Goal: Task Accomplishment & Management: Complete application form

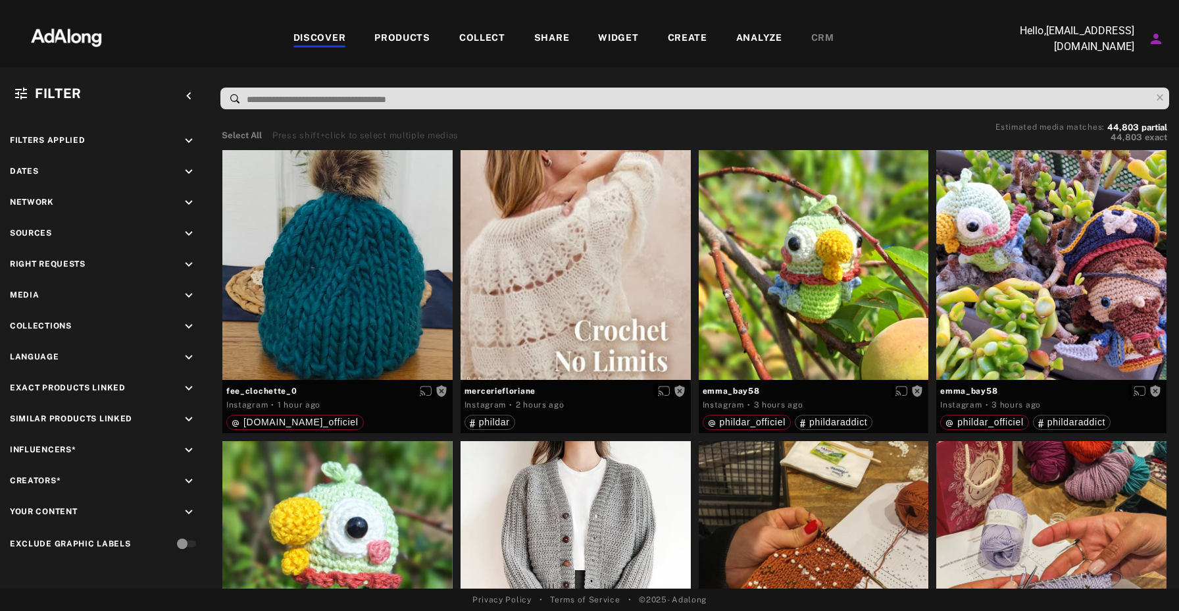
click at [492, 39] on div "COLLECT" at bounding box center [482, 39] width 46 height 16
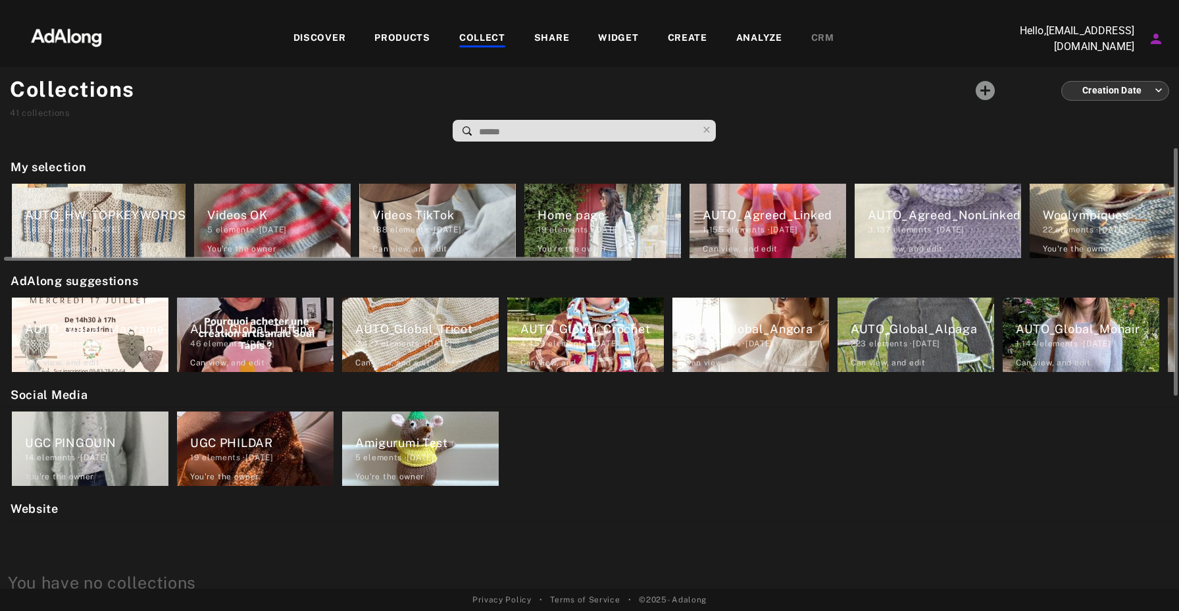
click at [788, 230] on div "1,155 elements · [DATE]" at bounding box center [774, 230] width 143 height 12
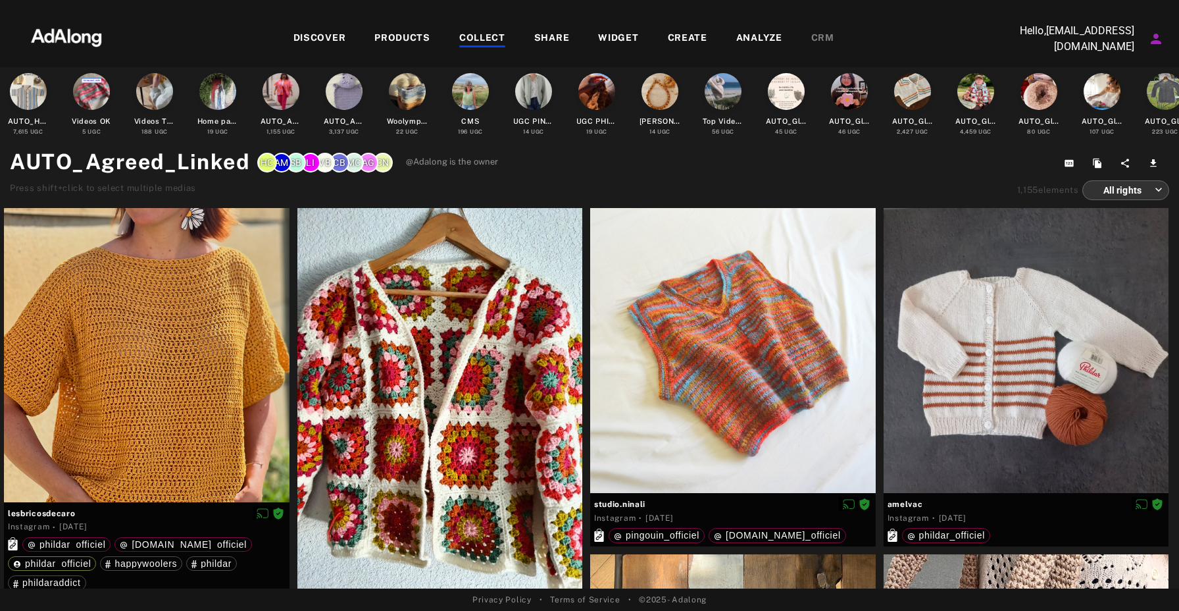
click at [329, 39] on div "DISCOVER" at bounding box center [320, 39] width 53 height 16
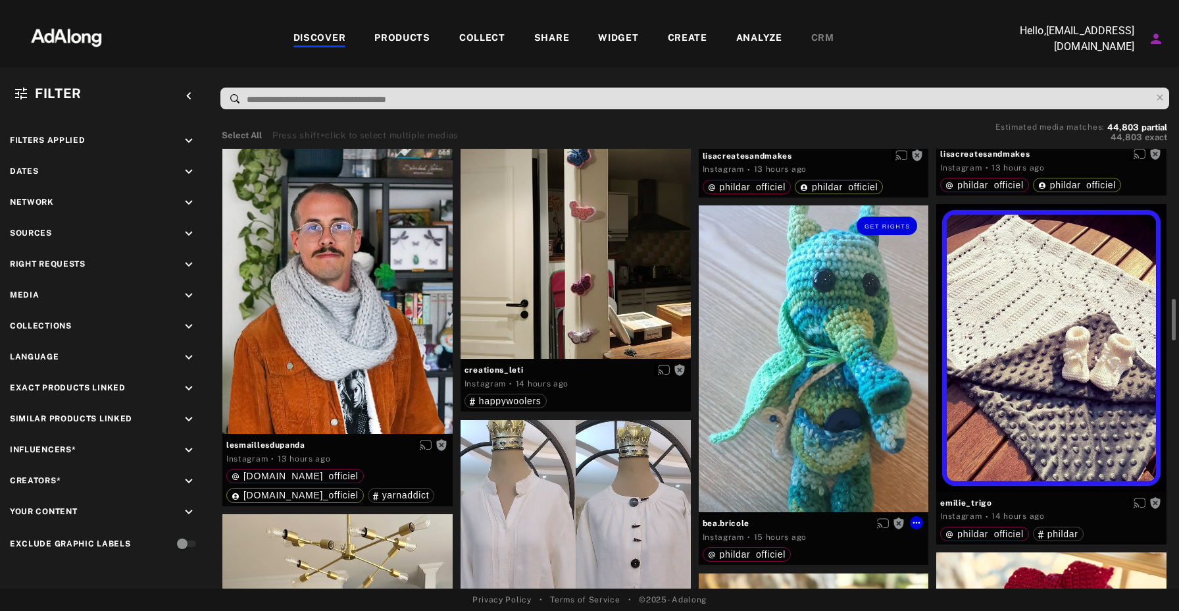
scroll to position [1364, 0]
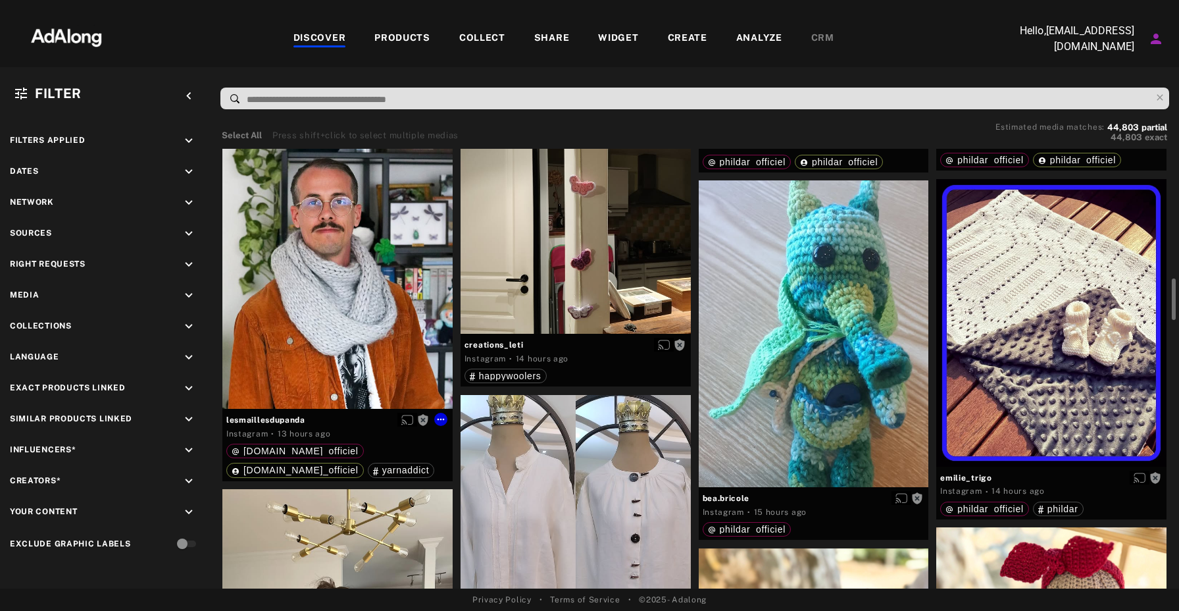
click at [350, 267] on div "Get rights" at bounding box center [337, 255] width 230 height 307
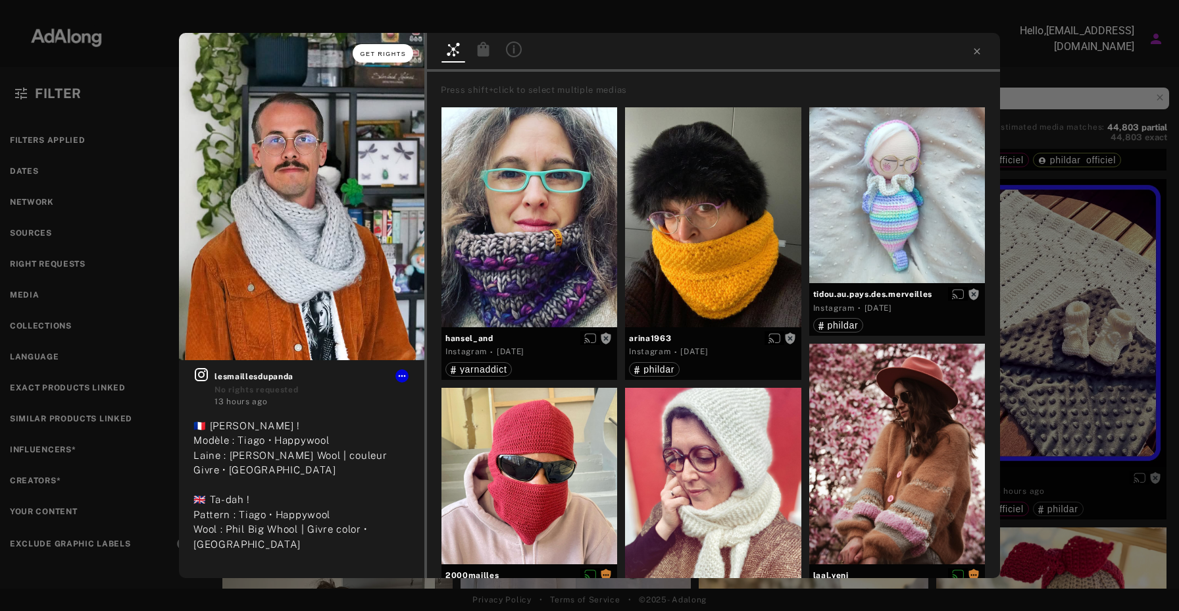
click at [394, 53] on span "Get rights" at bounding box center [384, 54] width 46 height 7
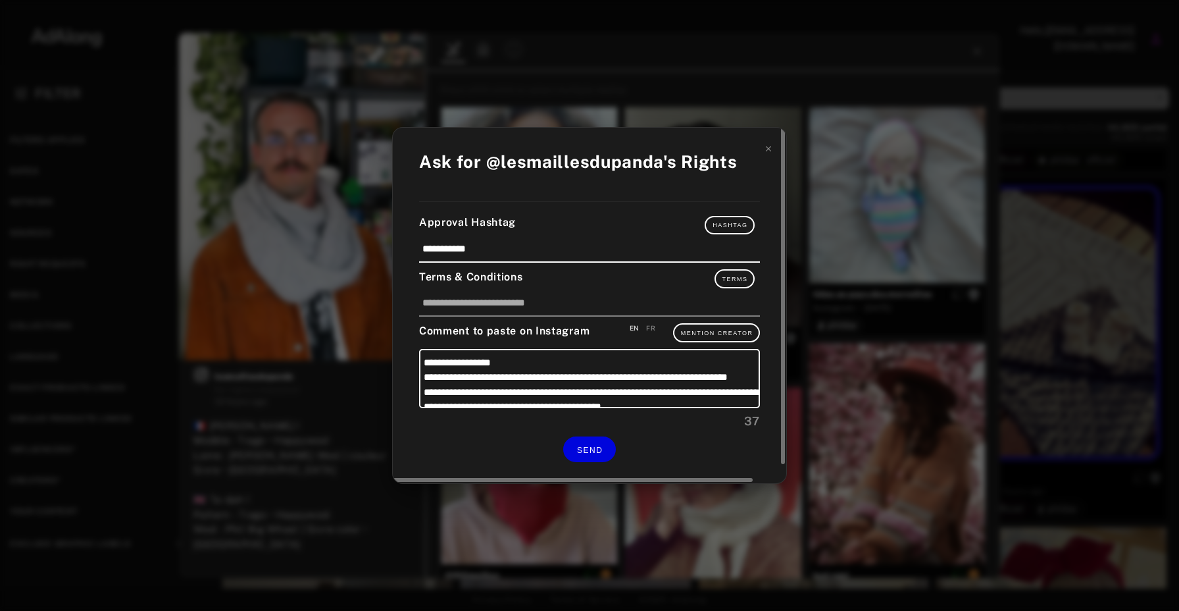
click at [652, 328] on div "FR" at bounding box center [650, 328] width 9 height 10
type textarea "**********"
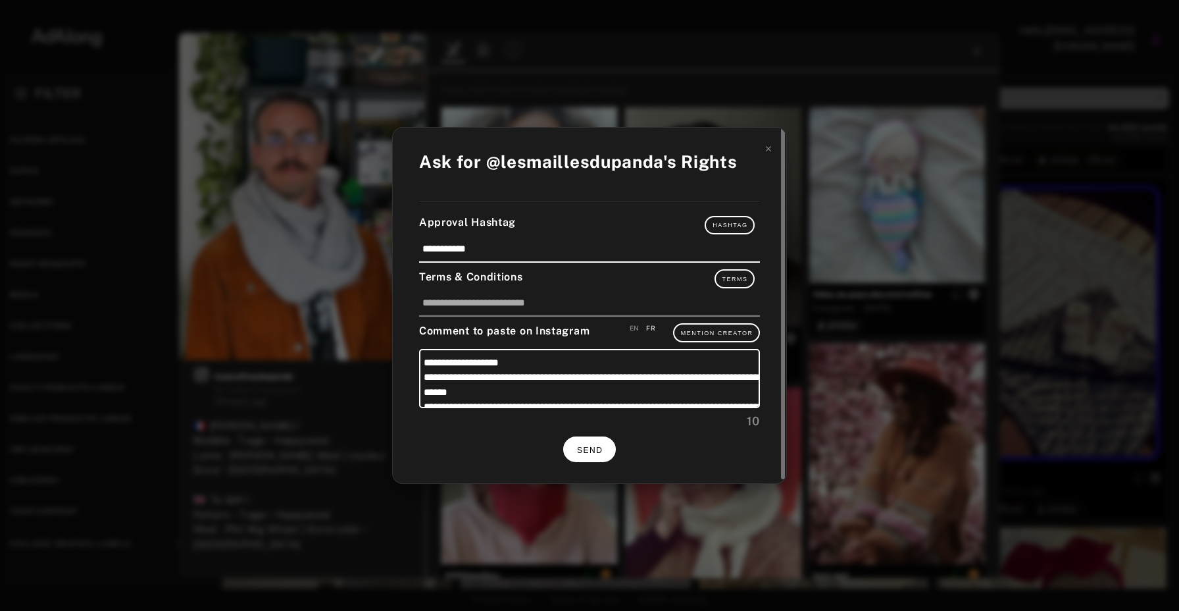
click at [602, 446] on span "SEND" at bounding box center [590, 450] width 26 height 9
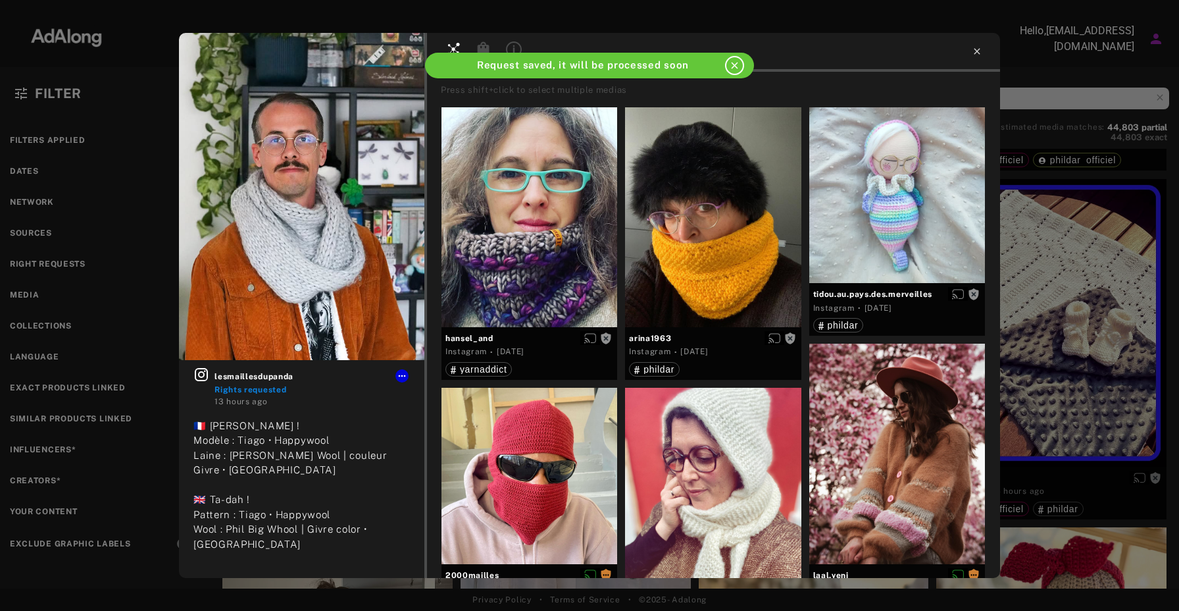
click at [979, 47] on icon at bounding box center [977, 51] width 11 height 11
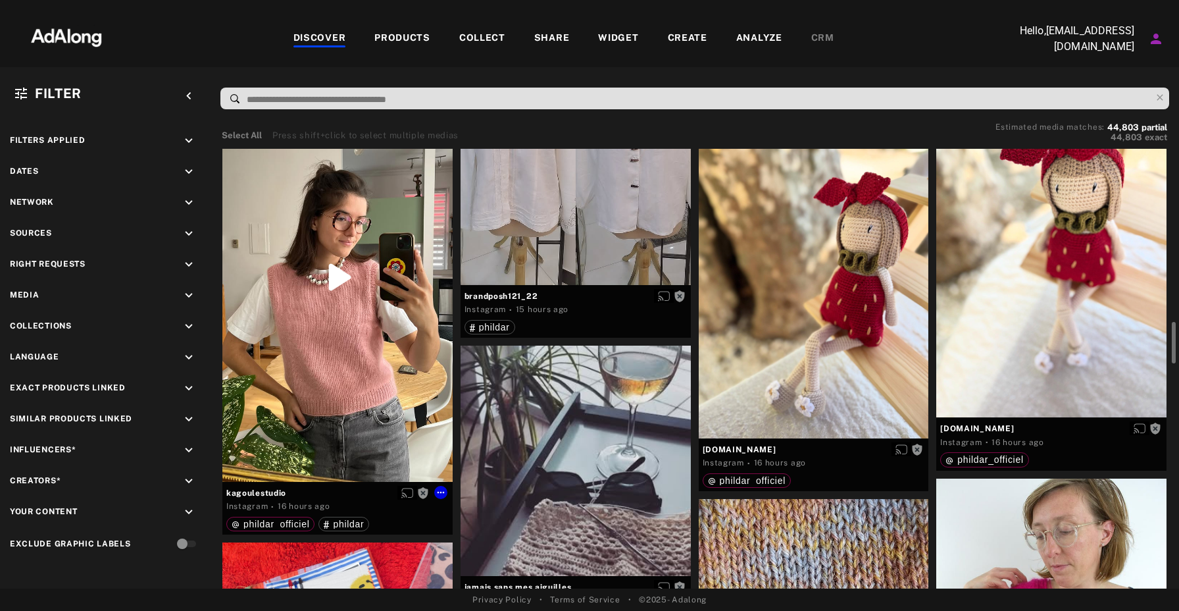
scroll to position [1787, 0]
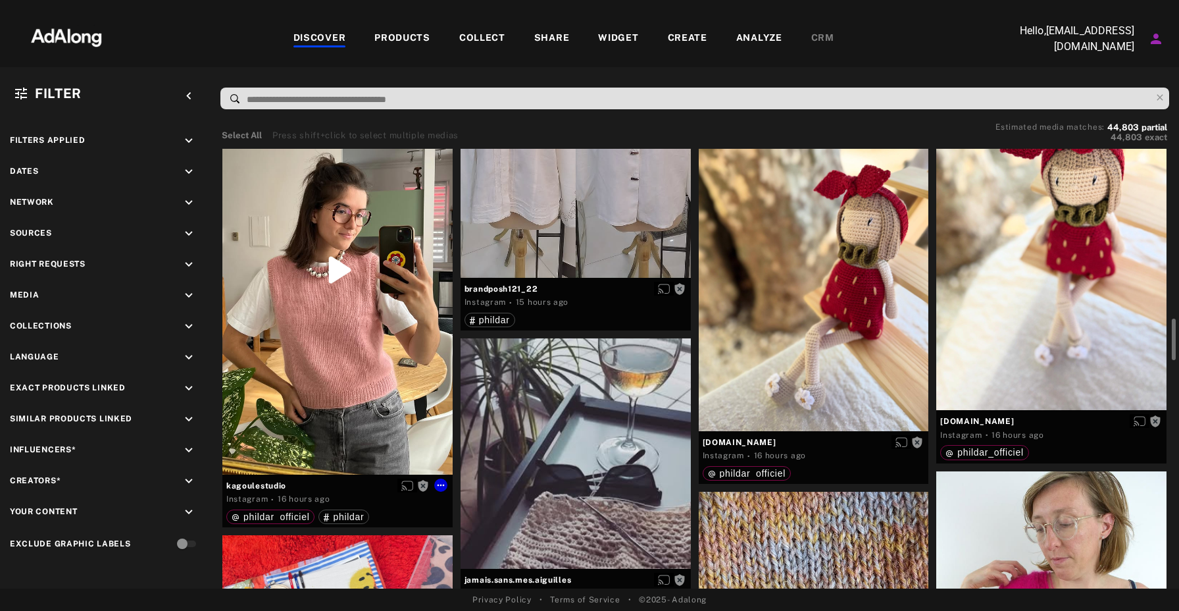
click at [359, 372] on div "Get rights" at bounding box center [337, 269] width 230 height 409
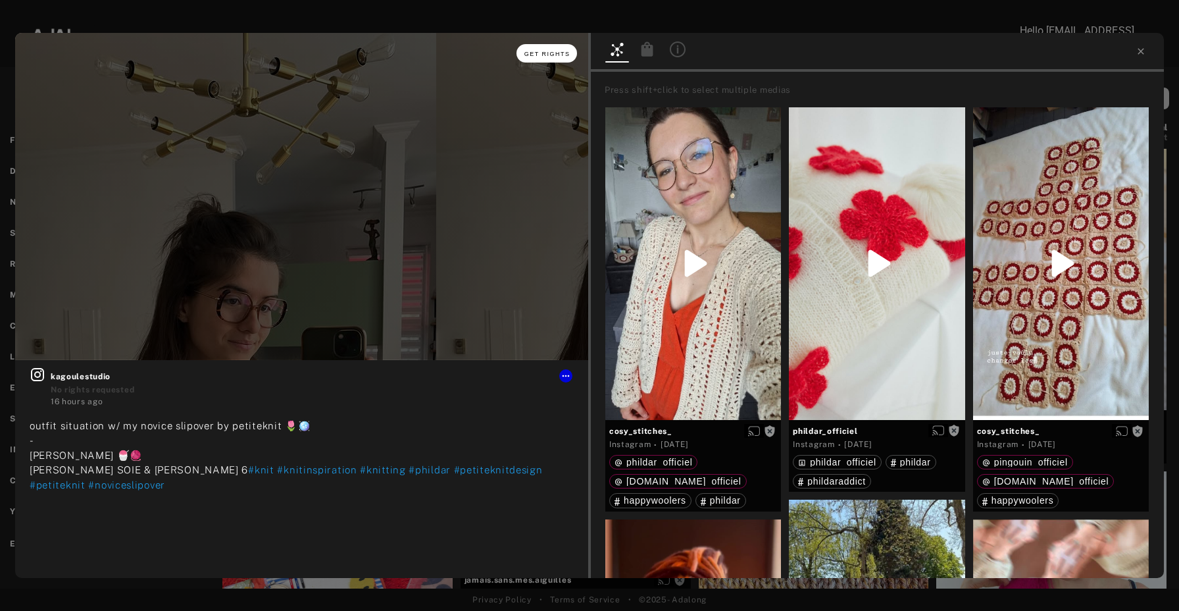
click at [553, 47] on button "Get rights" at bounding box center [547, 53] width 61 height 18
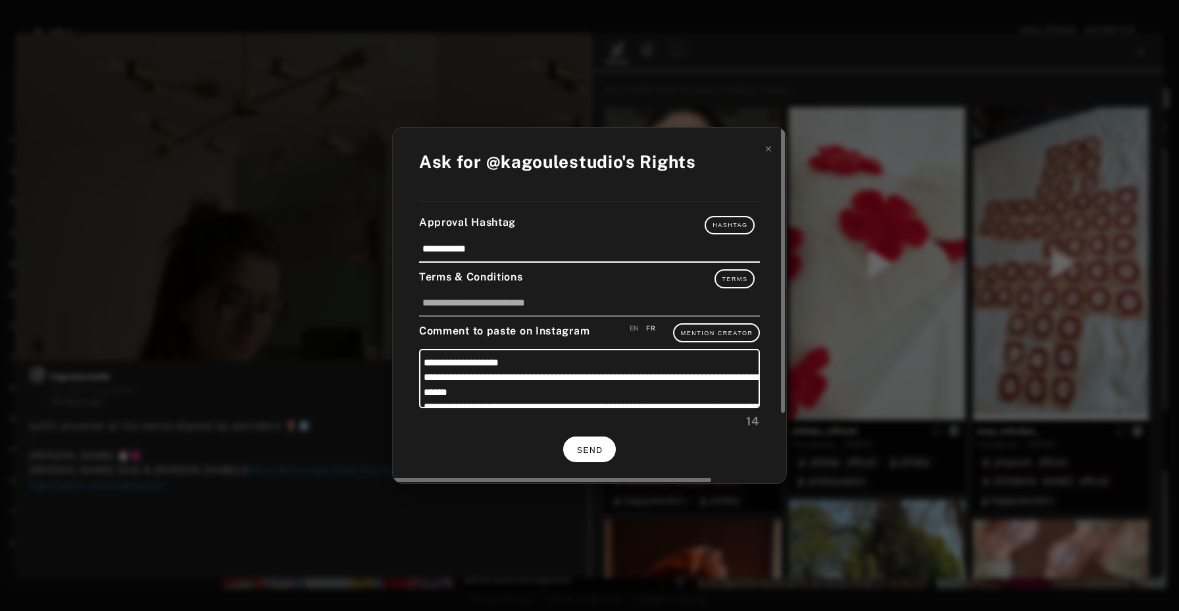
click at [588, 446] on span "SEND" at bounding box center [590, 450] width 26 height 9
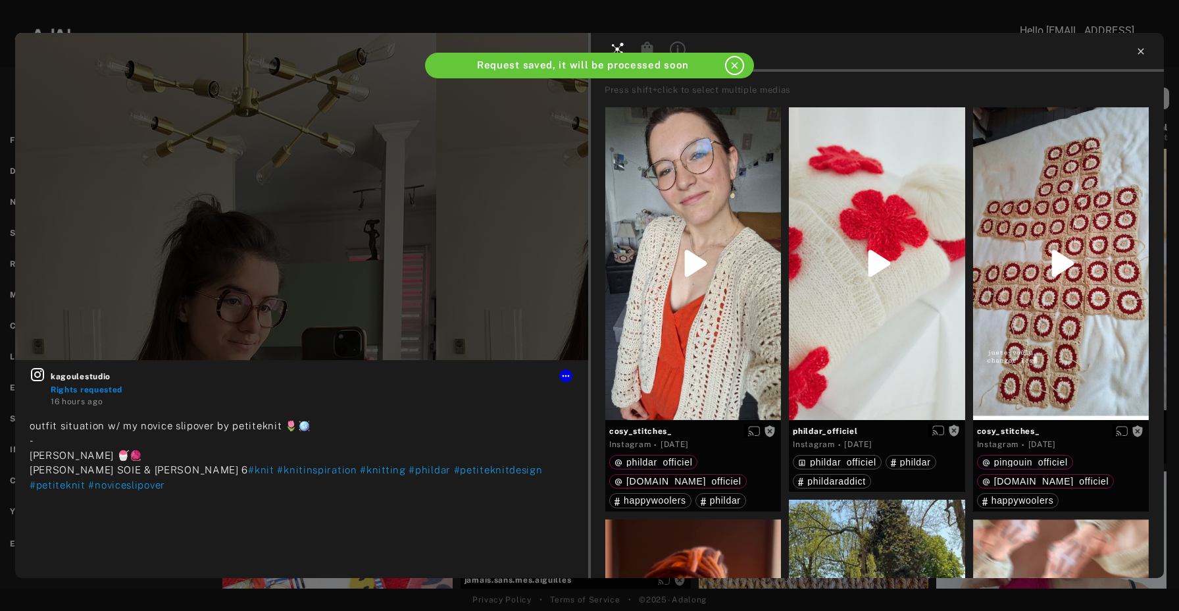
click at [1145, 50] on icon at bounding box center [1141, 51] width 11 height 11
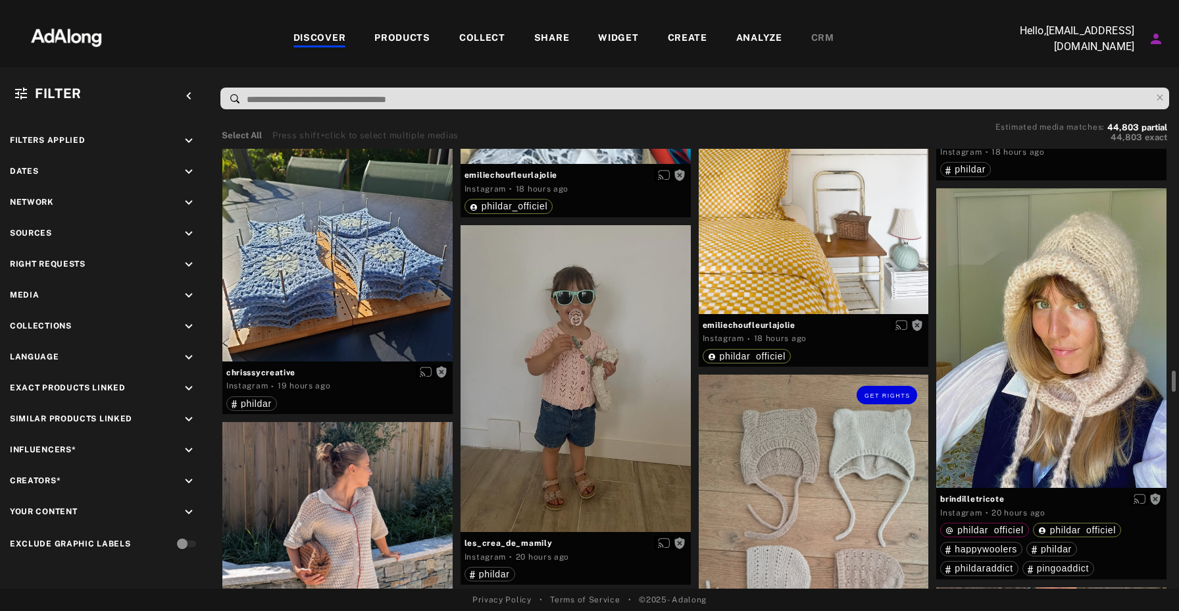
scroll to position [4053, 0]
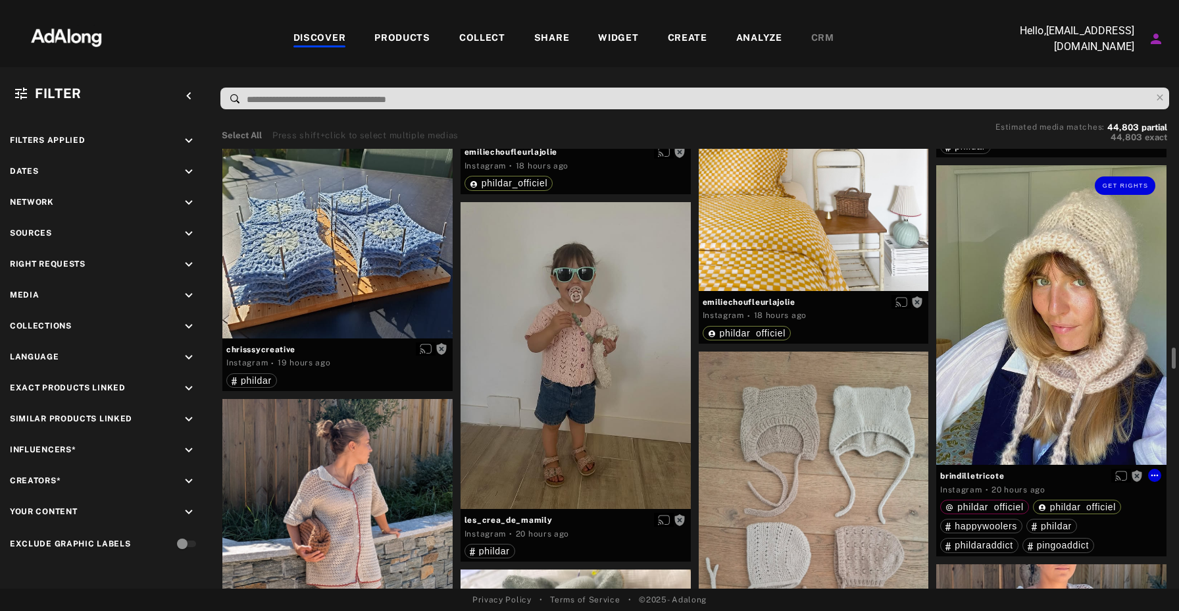
click at [1030, 323] on div "Get rights" at bounding box center [1052, 314] width 230 height 299
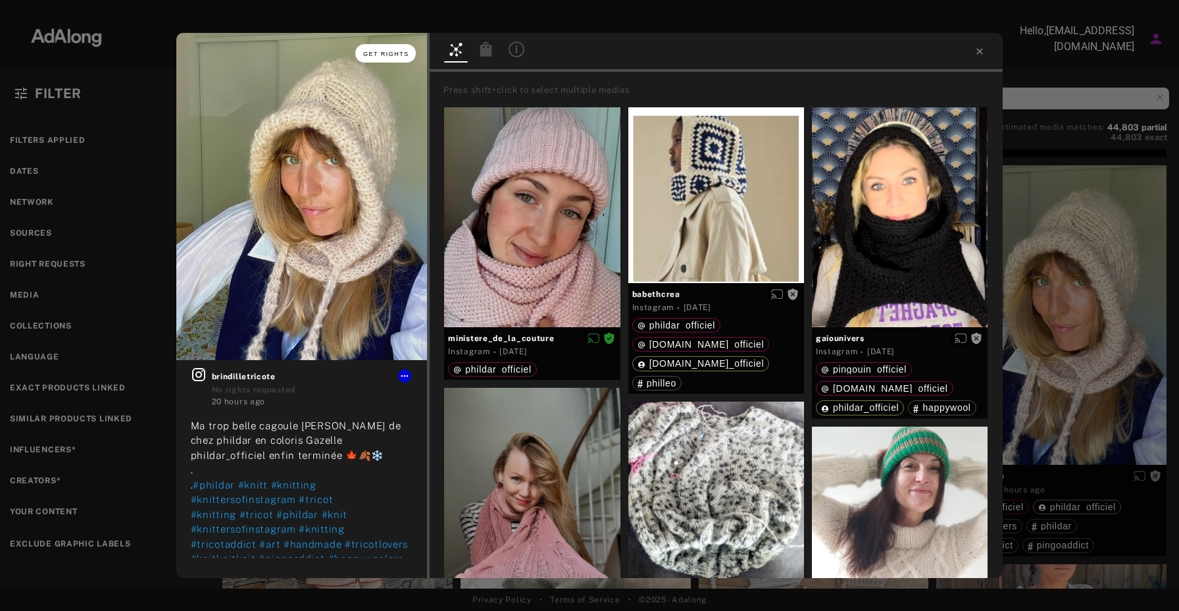
click at [382, 51] on span "Get rights" at bounding box center [386, 54] width 46 height 7
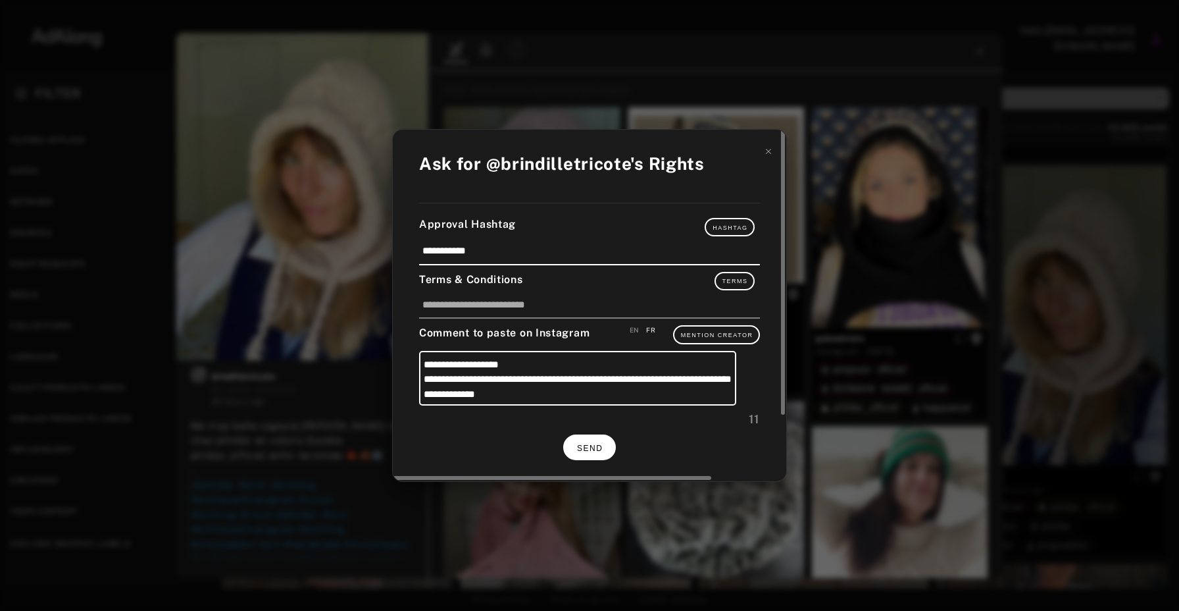
click at [592, 451] on span "SEND" at bounding box center [590, 448] width 26 height 9
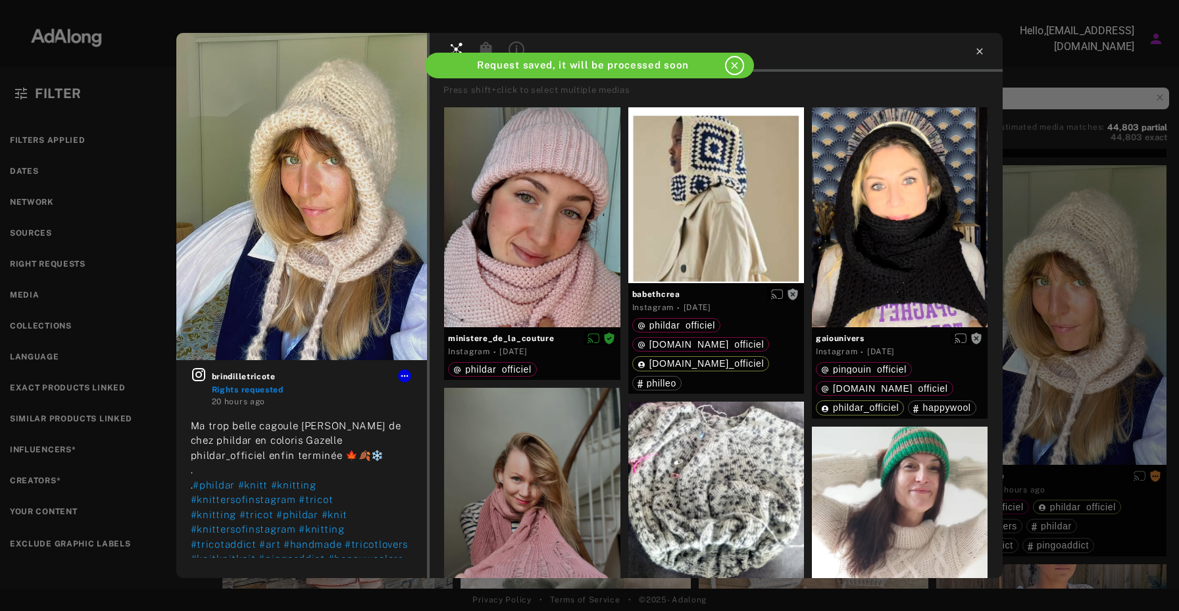
click at [982, 51] on icon at bounding box center [980, 51] width 11 height 11
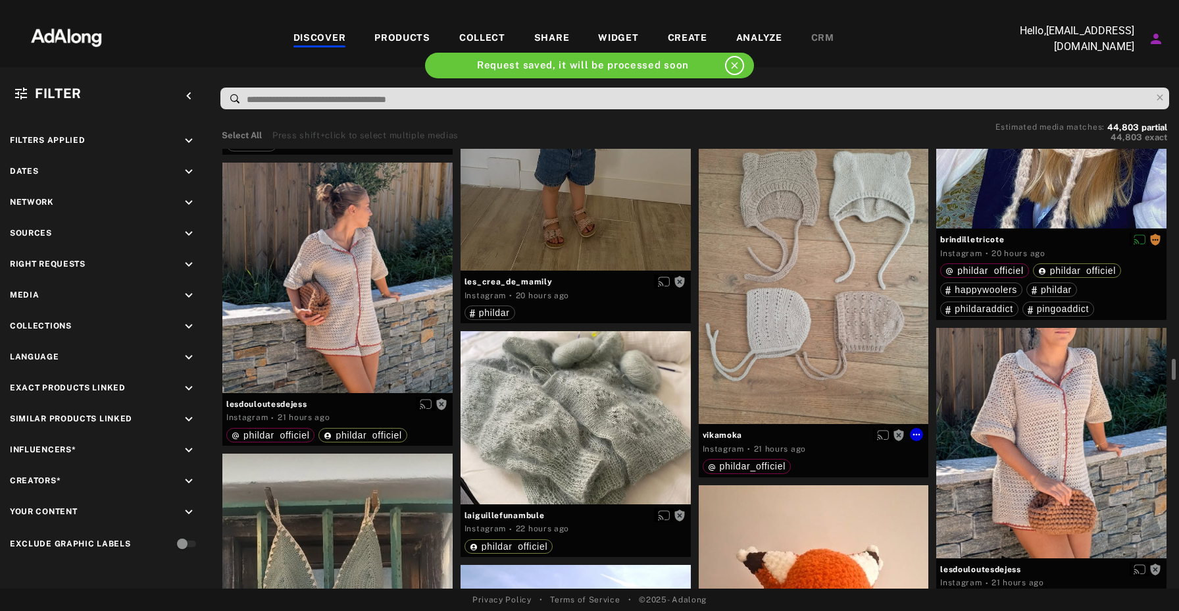
scroll to position [4315, 0]
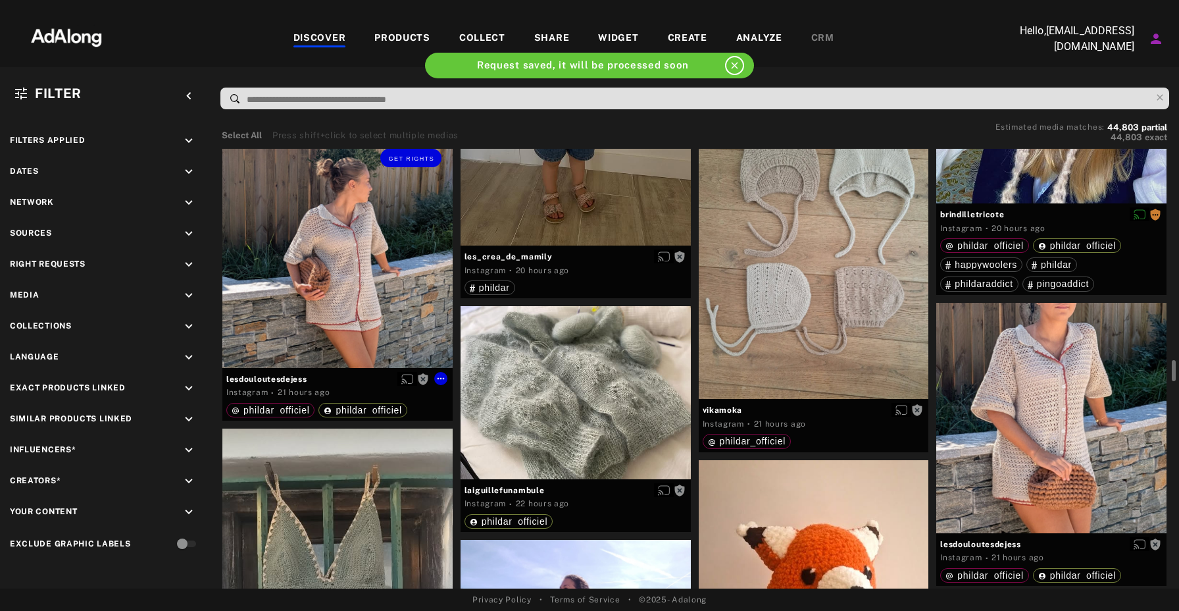
click at [354, 276] on div "Get rights" at bounding box center [337, 253] width 230 height 230
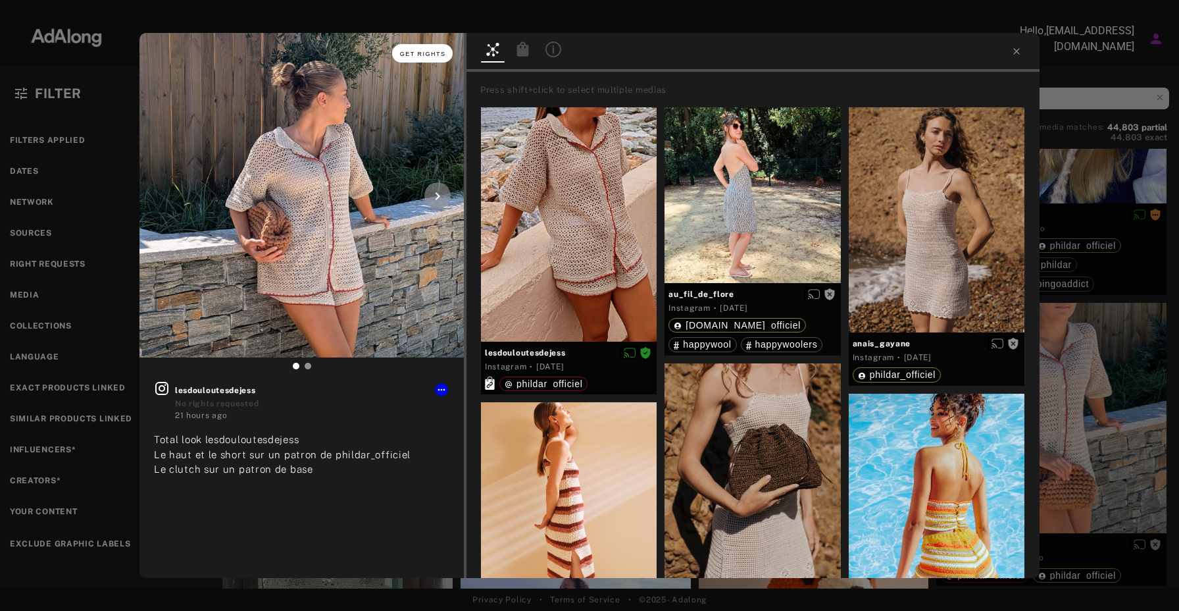
click at [428, 49] on button "Get rights" at bounding box center [422, 53] width 61 height 18
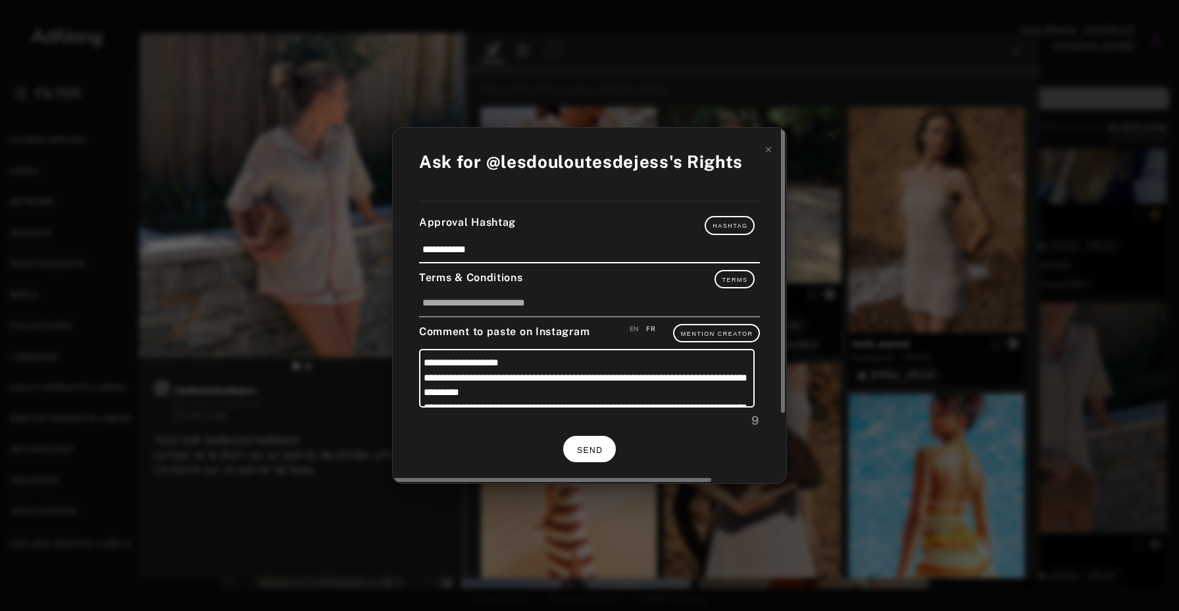
click at [591, 448] on span "SEND" at bounding box center [590, 450] width 26 height 9
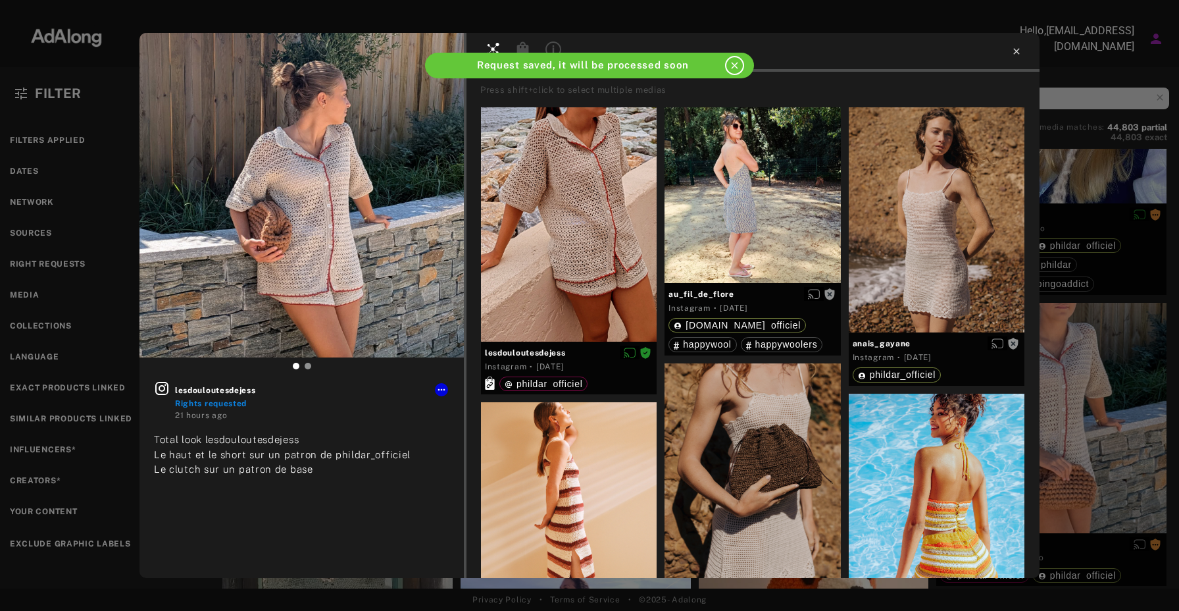
click at [1015, 54] on icon at bounding box center [1017, 51] width 11 height 11
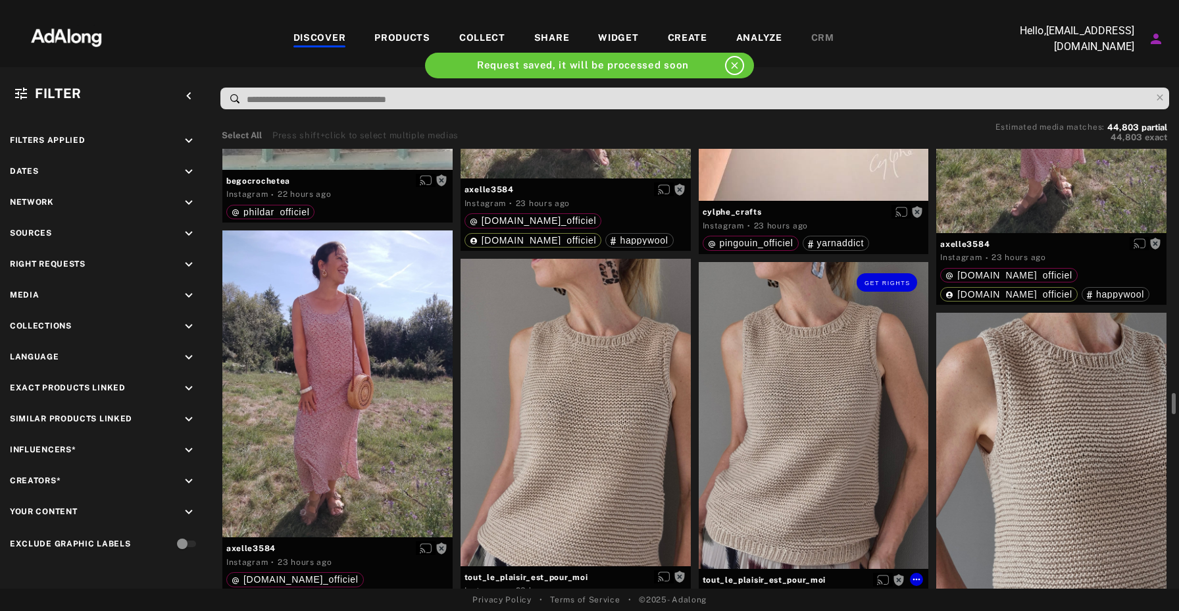
scroll to position [4987, 0]
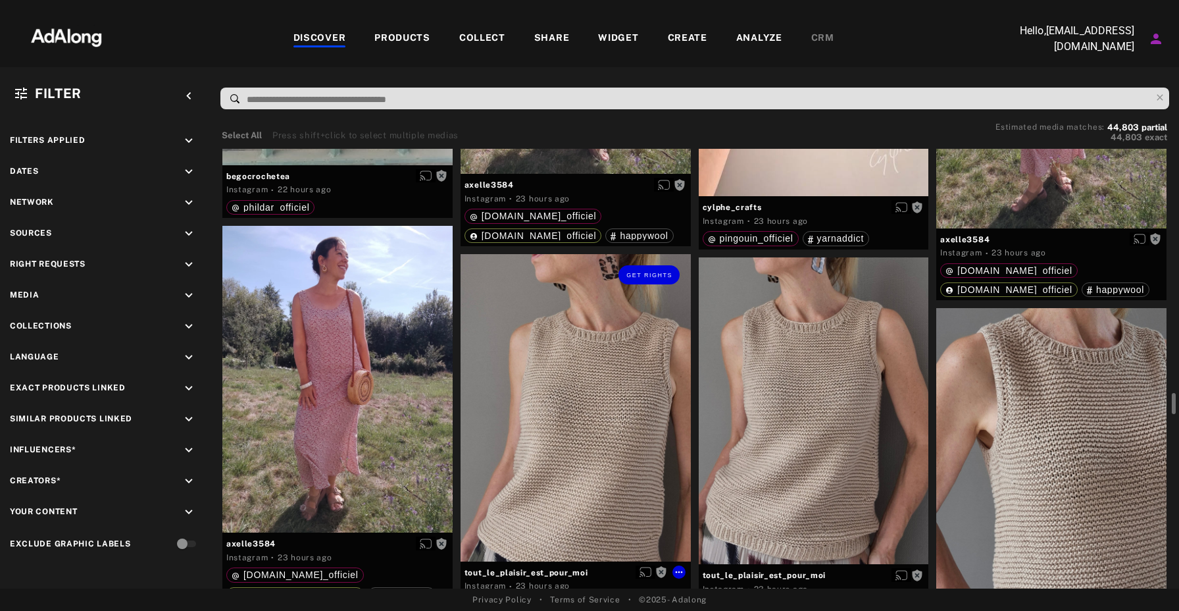
click at [594, 434] on div "Get rights" at bounding box center [576, 407] width 230 height 307
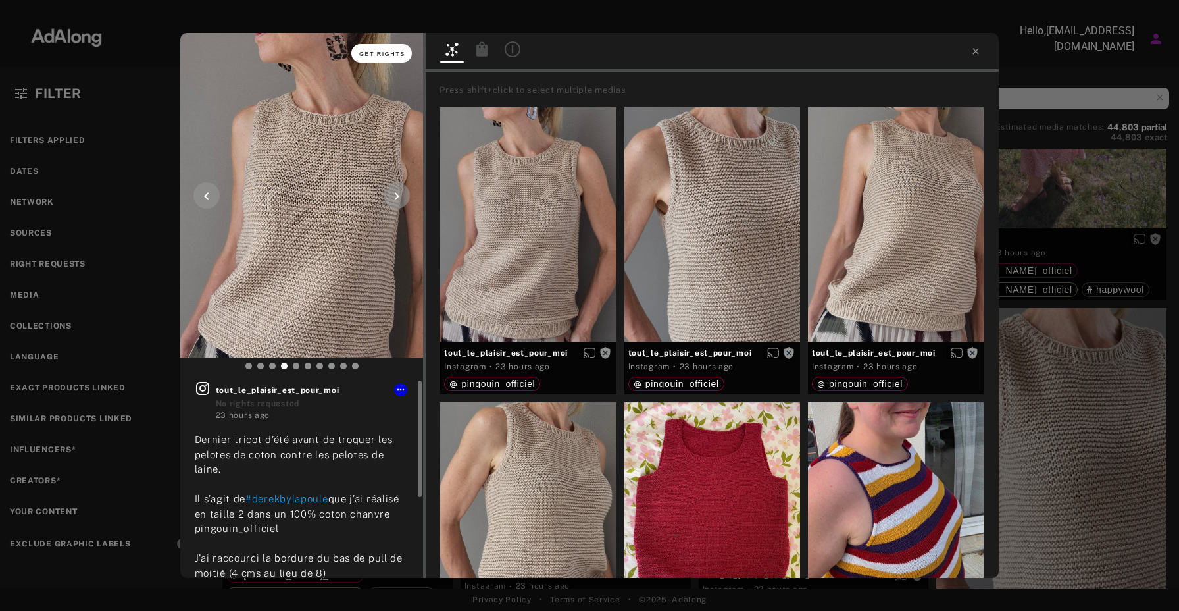
click at [396, 49] on button "Get rights" at bounding box center [381, 53] width 61 height 18
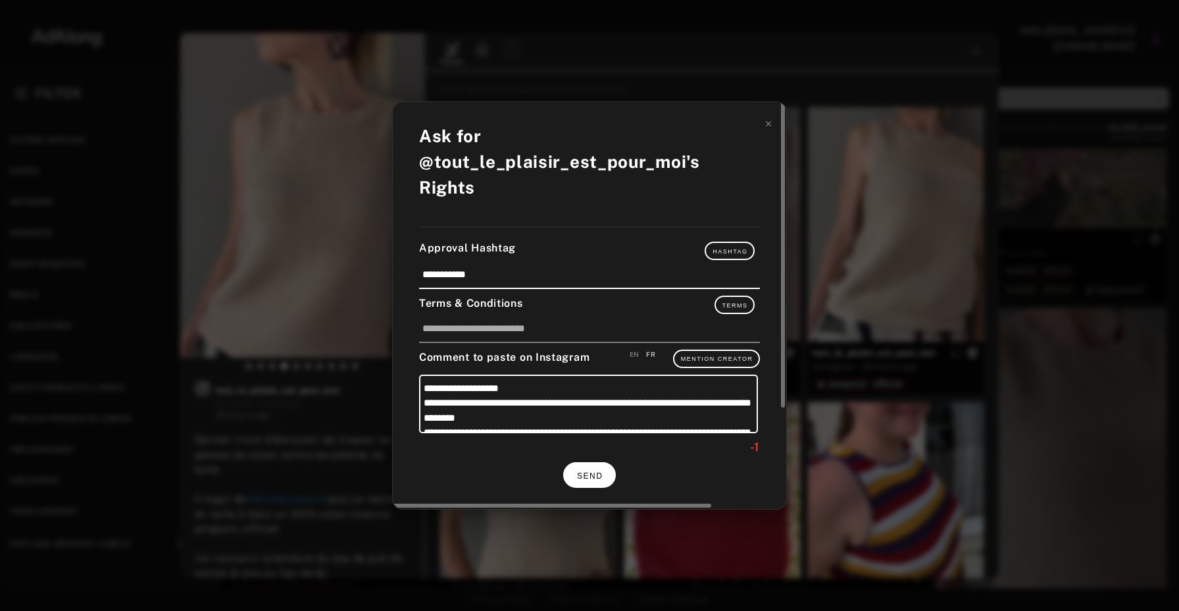
click at [585, 462] on button "SEND" at bounding box center [589, 475] width 53 height 26
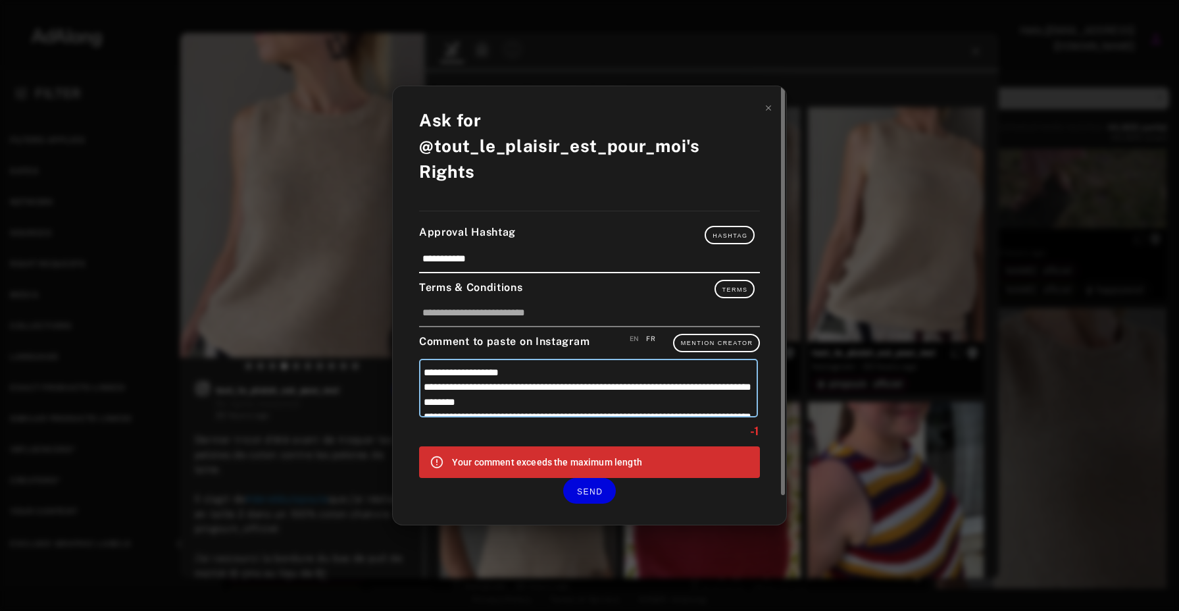
click at [632, 385] on textarea "**********" at bounding box center [588, 388] width 339 height 59
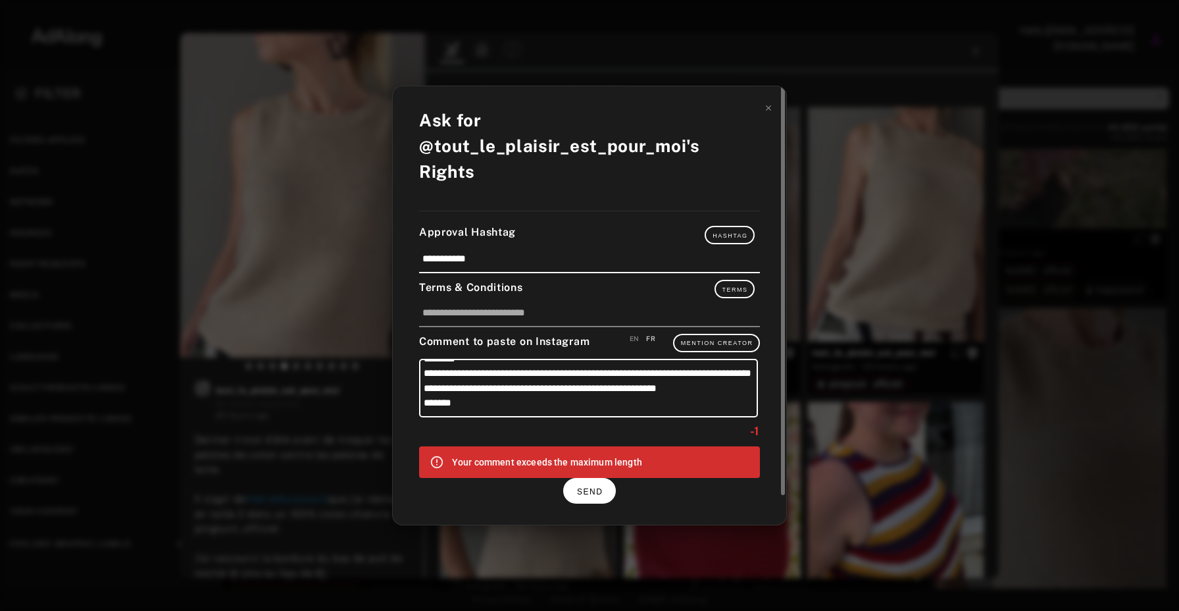
click at [590, 487] on span "SEND" at bounding box center [590, 491] width 26 height 9
click at [595, 478] on button "SEND" at bounding box center [589, 491] width 53 height 26
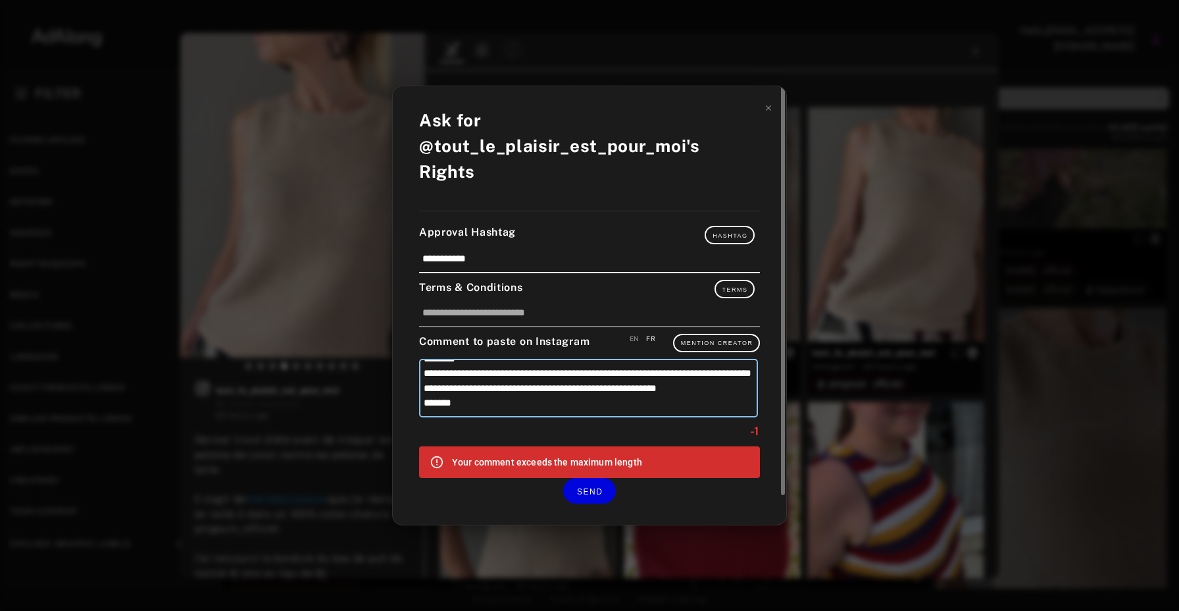
click at [538, 388] on textarea "**********" at bounding box center [588, 388] width 339 height 59
click at [508, 379] on textarea "**********" at bounding box center [588, 388] width 339 height 59
type textarea "**********"
click at [527, 374] on textarea "**********" at bounding box center [589, 387] width 341 height 59
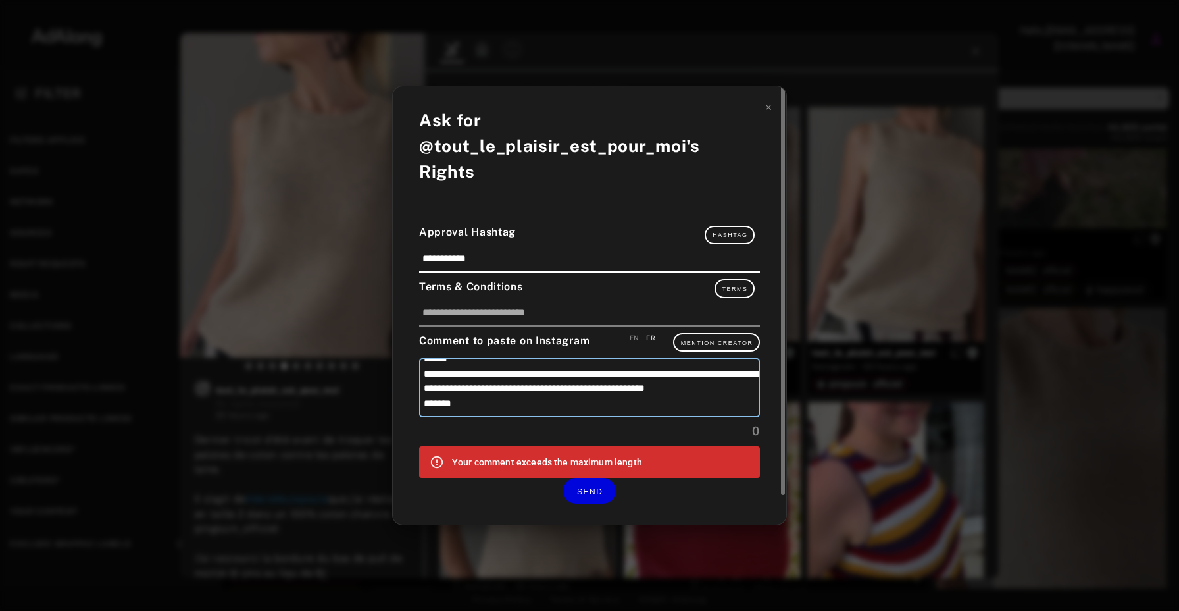
type textarea "**********"
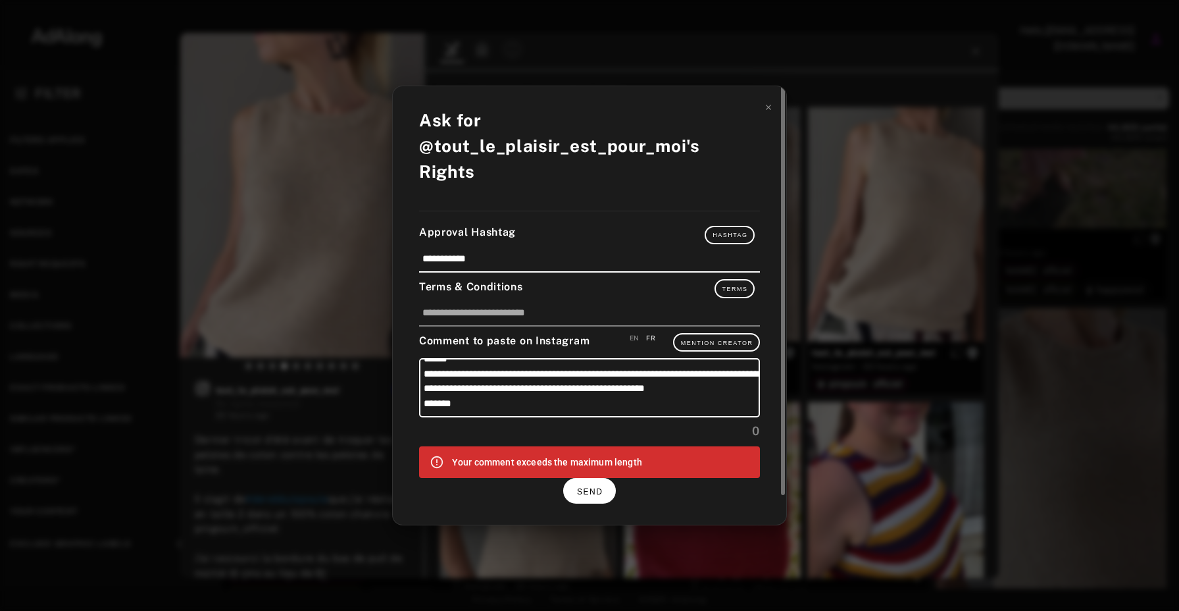
click at [594, 487] on span "SEND" at bounding box center [590, 491] width 26 height 9
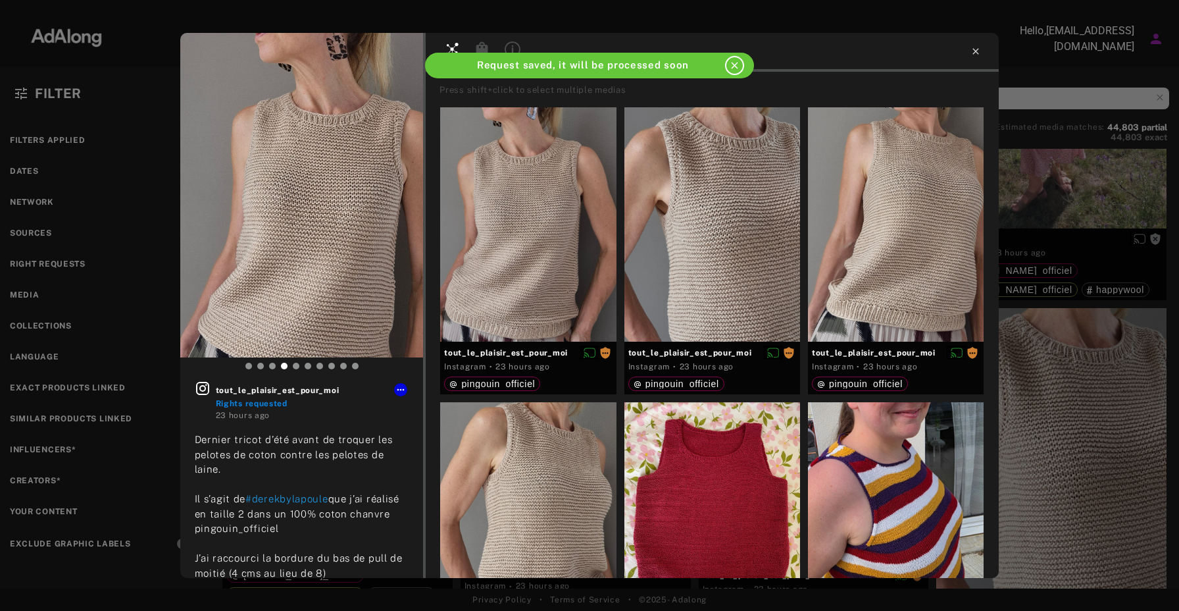
click at [977, 53] on icon at bounding box center [976, 51] width 11 height 11
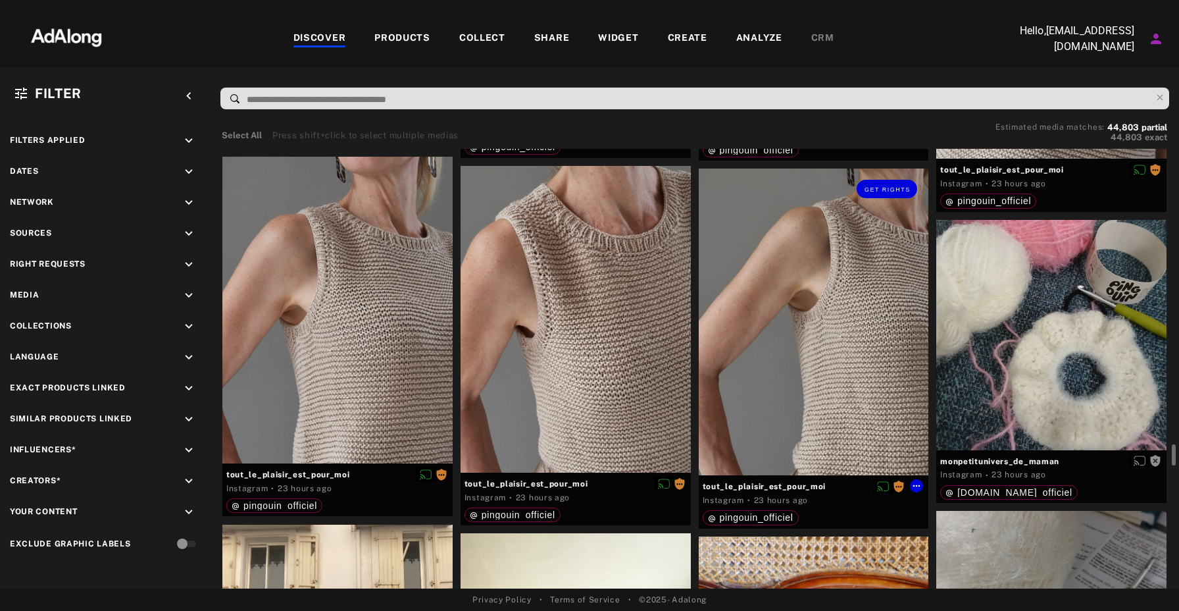
scroll to position [5801, 0]
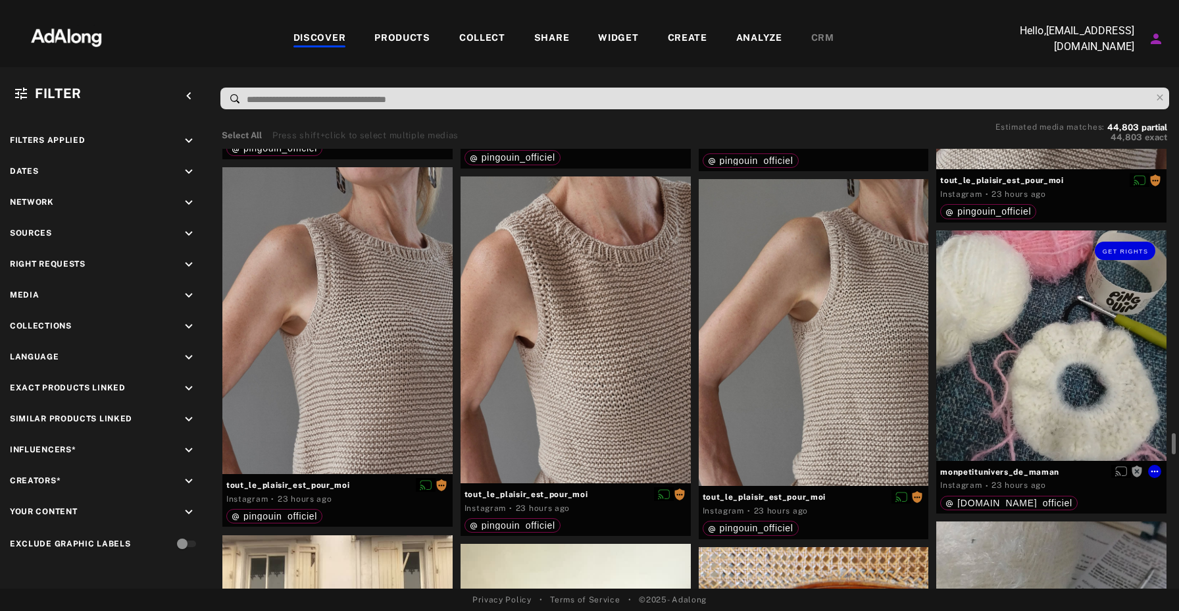
click at [977, 383] on div "Get rights" at bounding box center [1052, 345] width 230 height 230
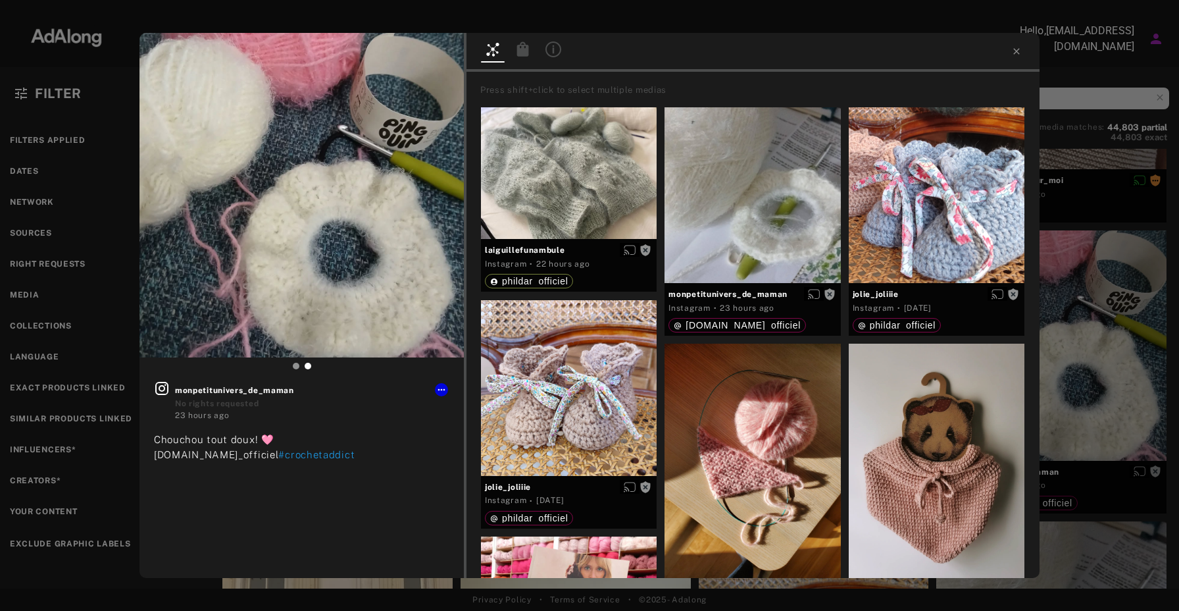
drag, startPoint x: 439, startPoint y: 55, endPoint x: 708, endPoint y: 43, distance: 269.5
click at [708, 43] on div "Get rights monpetitunivers_de_maman No rights requested 23 hours ago Chouchou t…" at bounding box center [590, 305] width 900 height 545
click at [1012, 43] on div at bounding box center [753, 52] width 573 height 39
click at [1017, 55] on icon at bounding box center [1017, 51] width 11 height 11
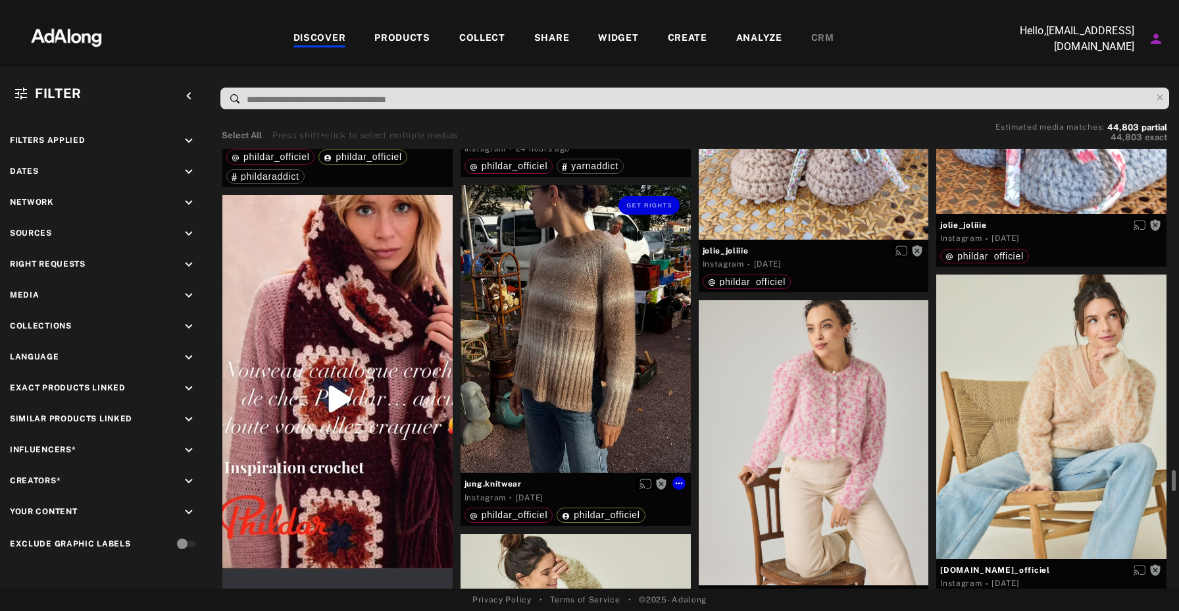
scroll to position [6648, 0]
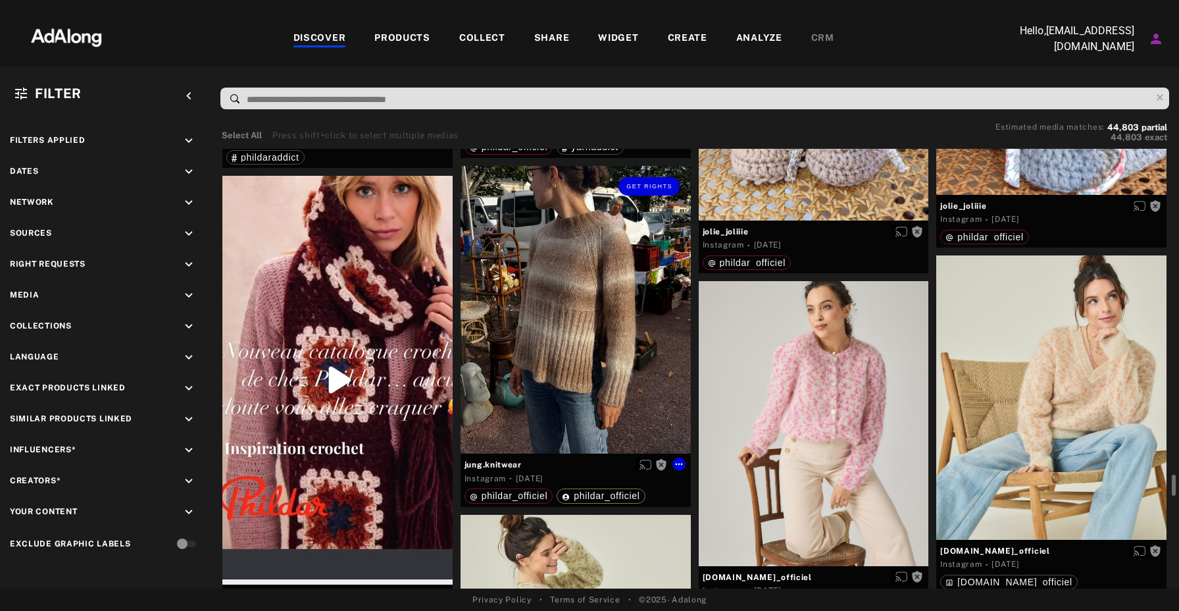
click at [644, 329] on div "Get rights" at bounding box center [576, 310] width 230 height 288
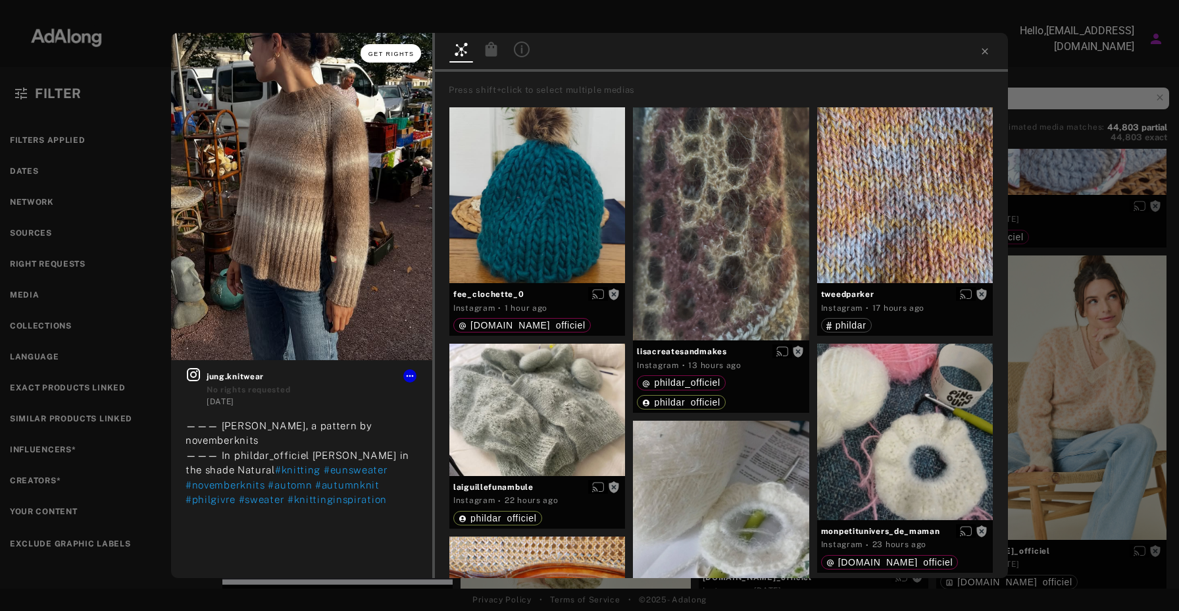
click at [399, 52] on span "Get rights" at bounding box center [392, 54] width 46 height 7
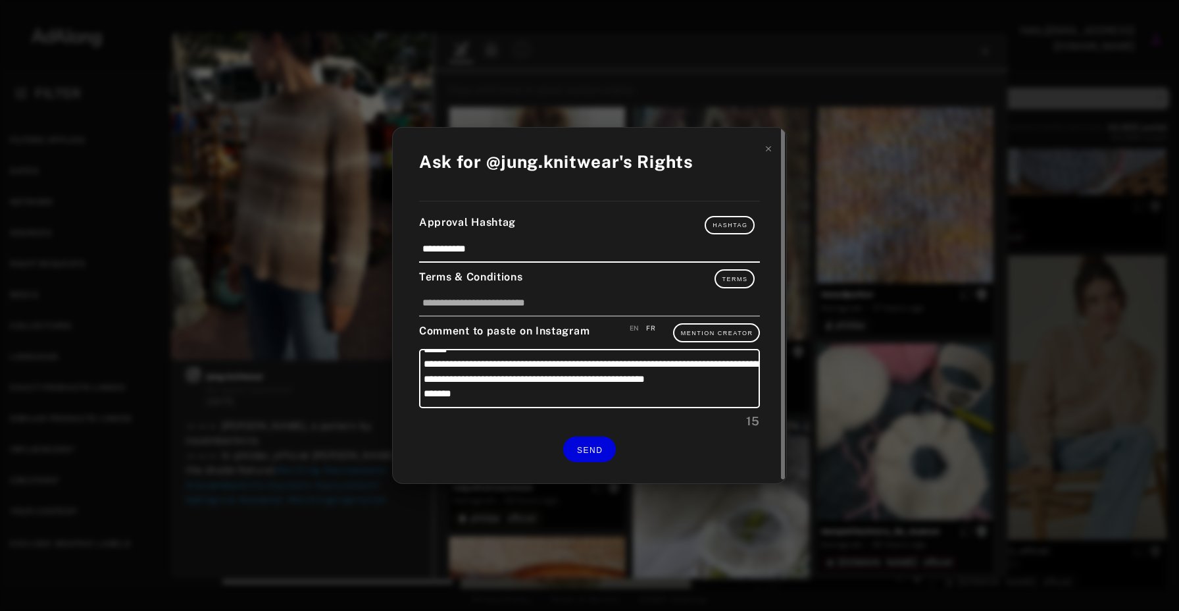
scroll to position [53, 0]
click at [544, 381] on textarea "**********" at bounding box center [589, 378] width 341 height 59
type textarea "**********"
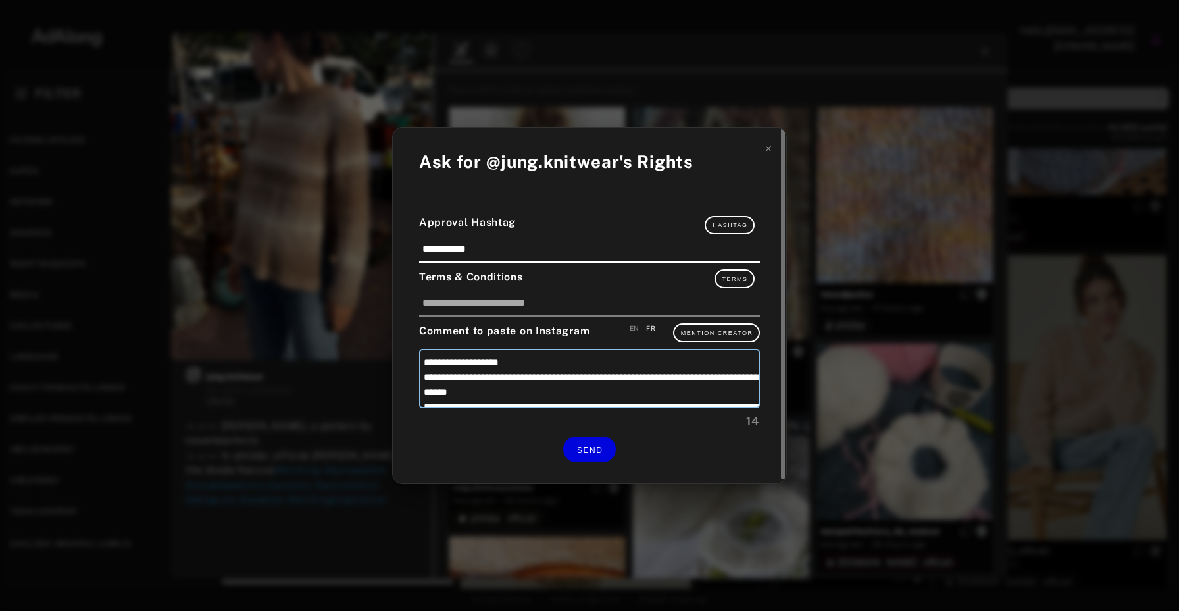
type textarea "**********"
click at [634, 326] on div "EN" at bounding box center [635, 328] width 10 height 10
type textarea "**********"
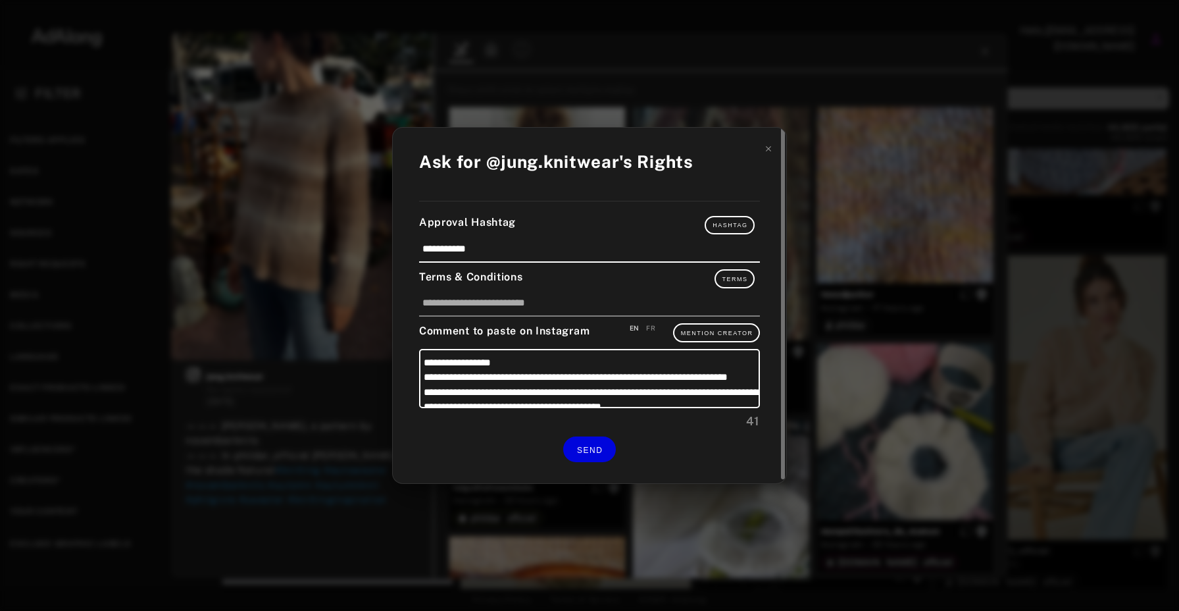
scroll to position [57, 0]
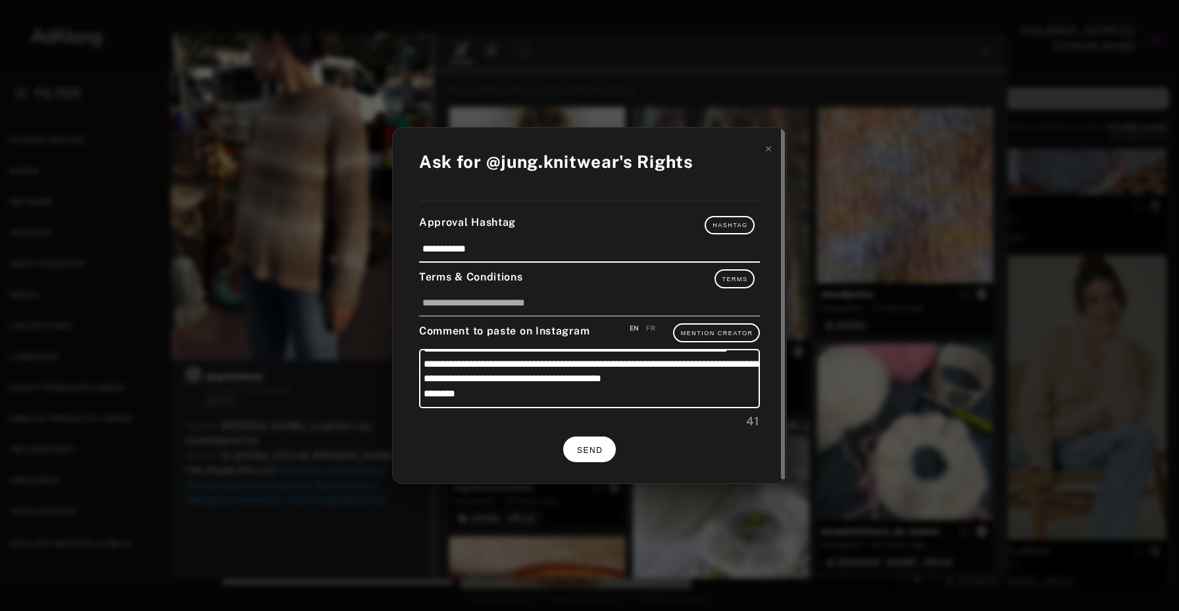
click at [586, 446] on span "SEND" at bounding box center [590, 450] width 26 height 9
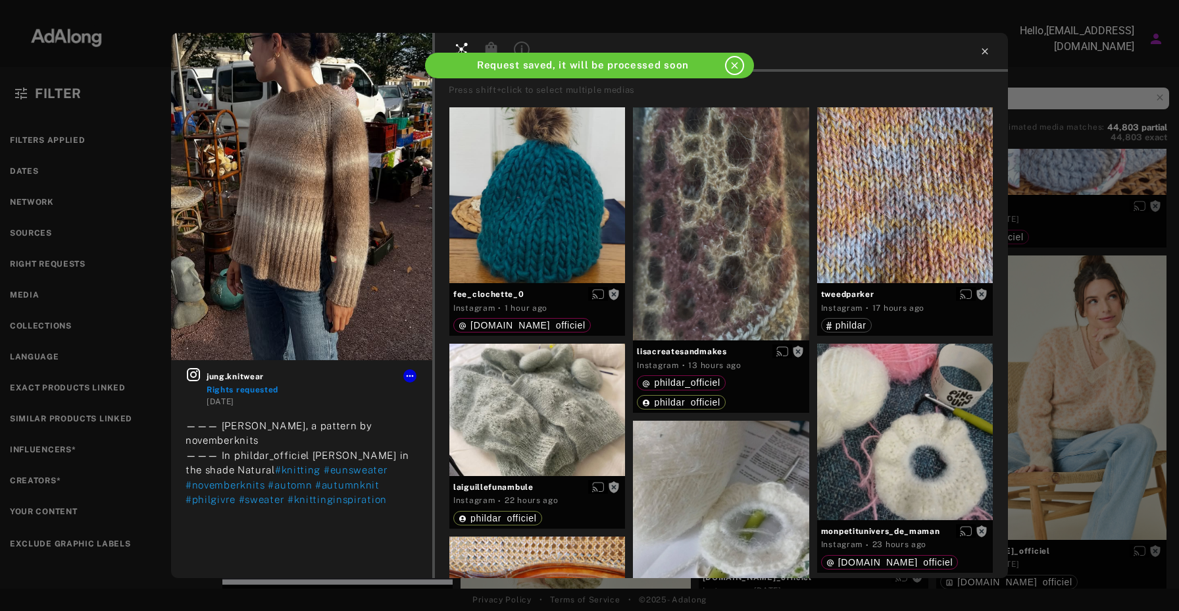
click at [986, 50] on icon at bounding box center [985, 51] width 6 height 6
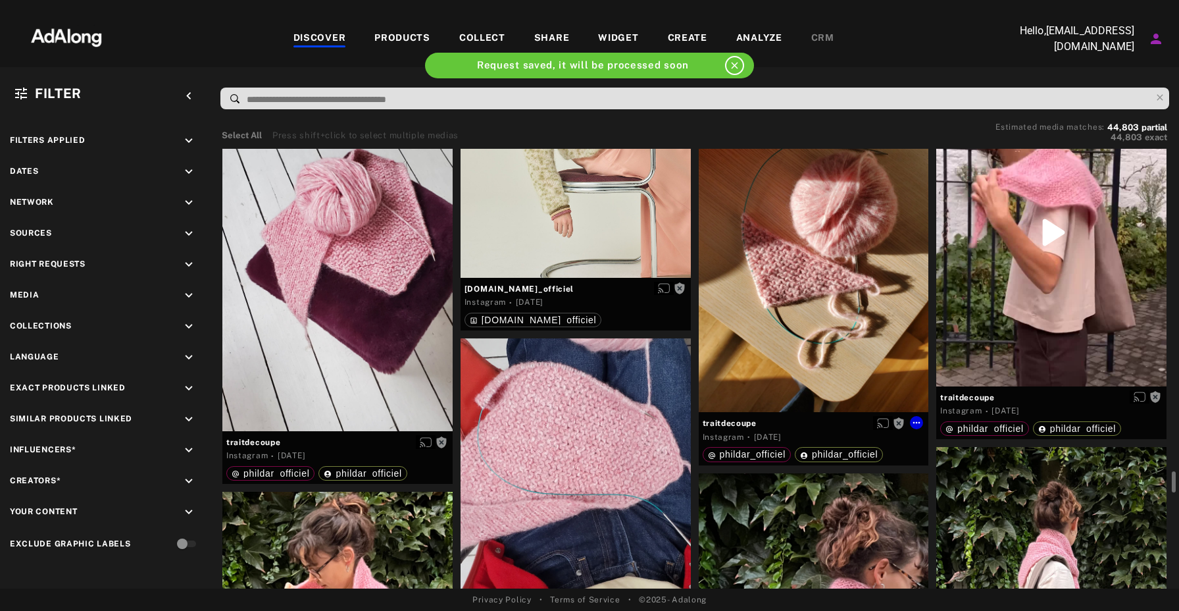
scroll to position [7120, 0]
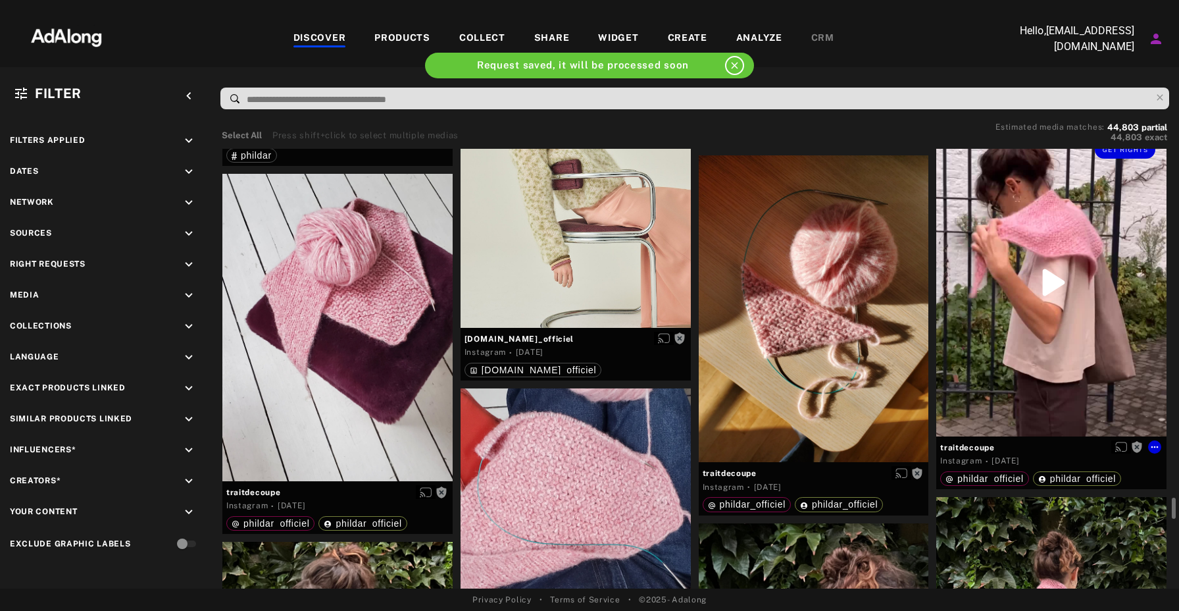
click at [1012, 215] on div "Get rights" at bounding box center [1052, 282] width 230 height 307
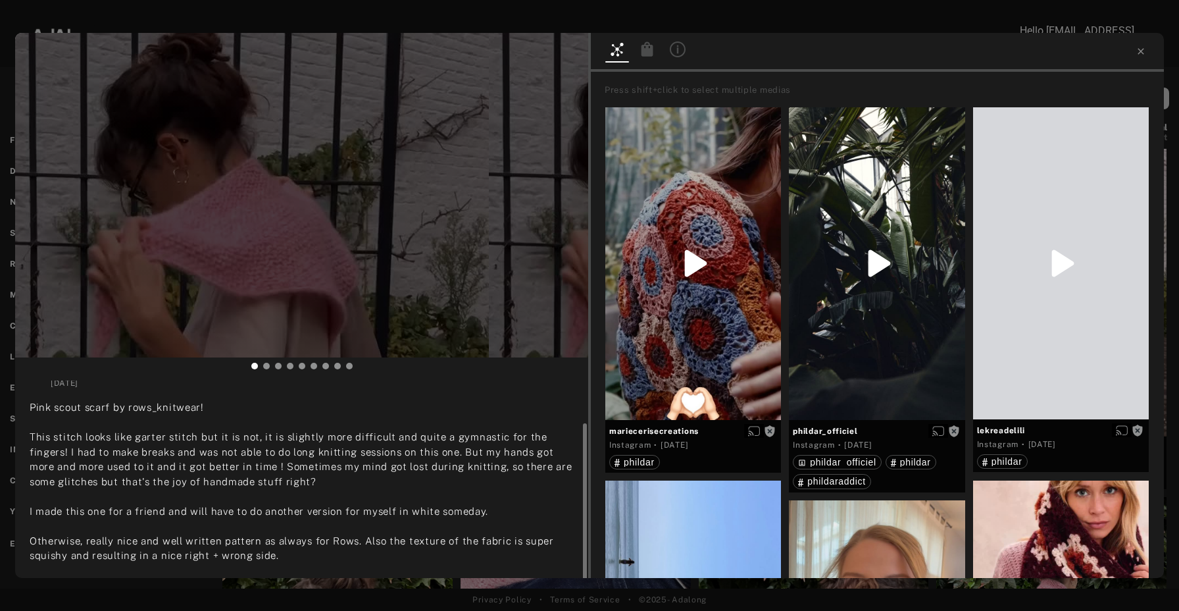
scroll to position [47, 0]
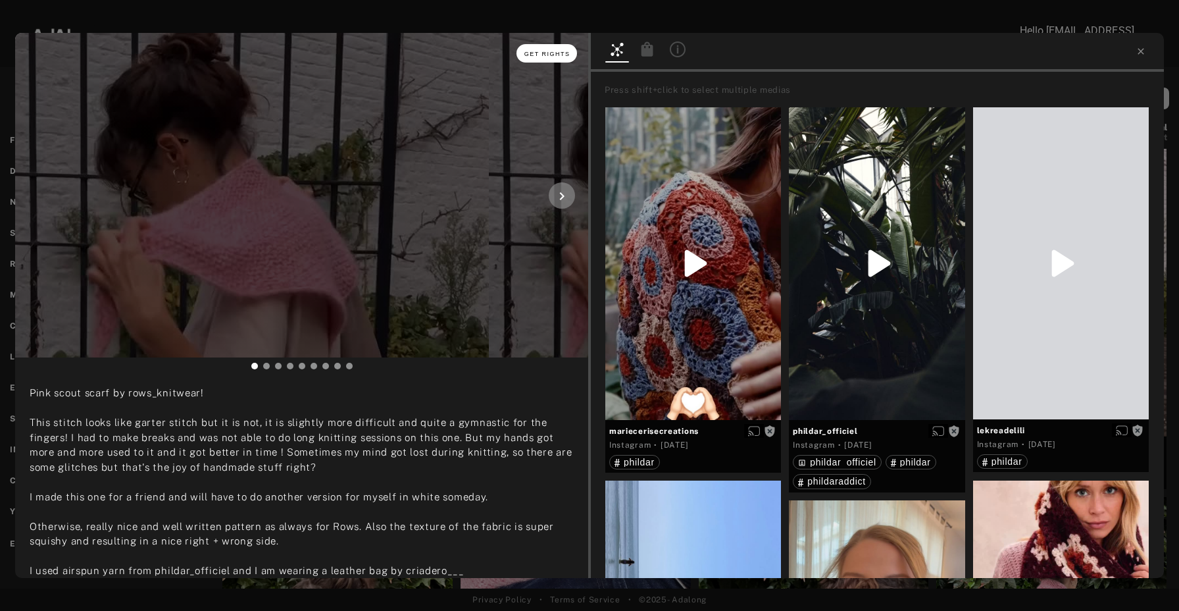
click at [551, 54] on span "Get rights" at bounding box center [548, 54] width 46 height 7
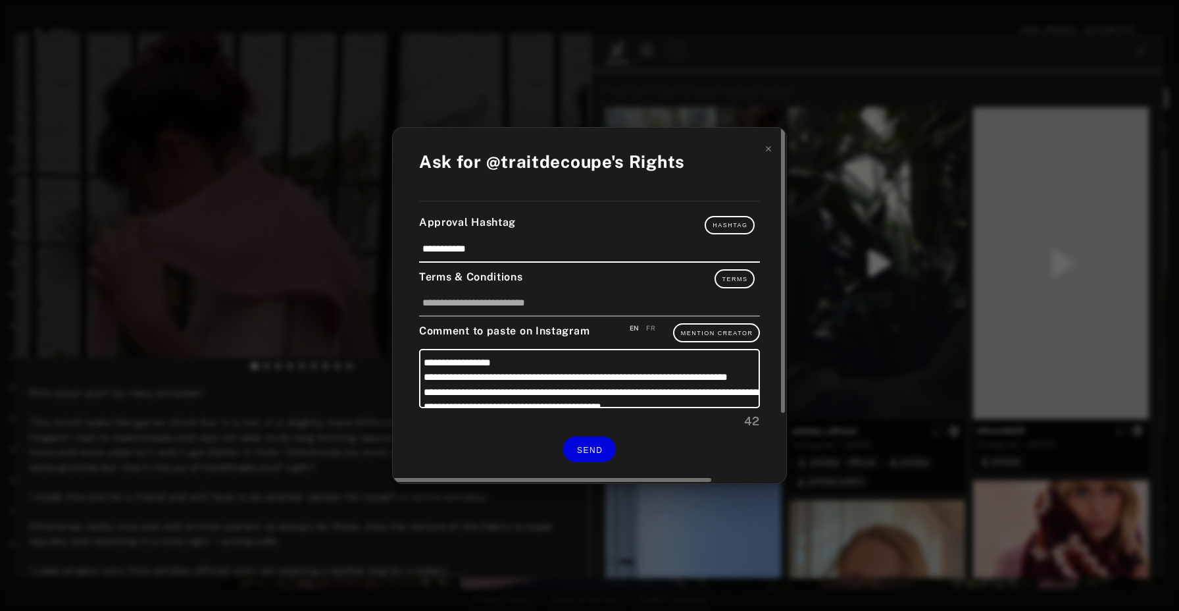
scroll to position [57, 0]
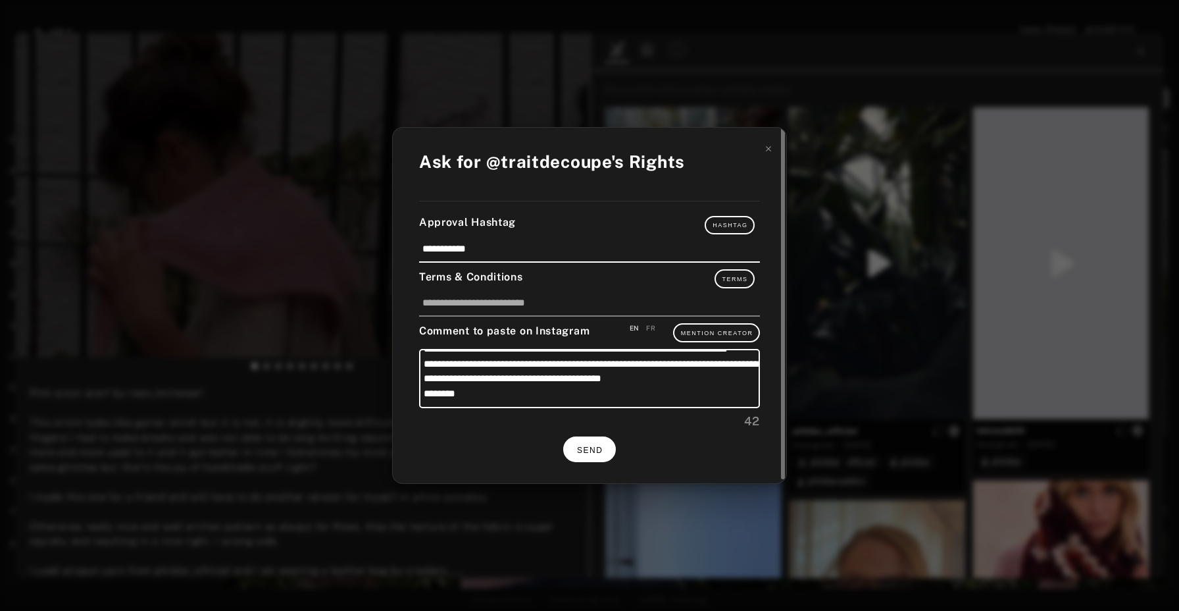
click at [600, 446] on span "SEND" at bounding box center [590, 450] width 26 height 9
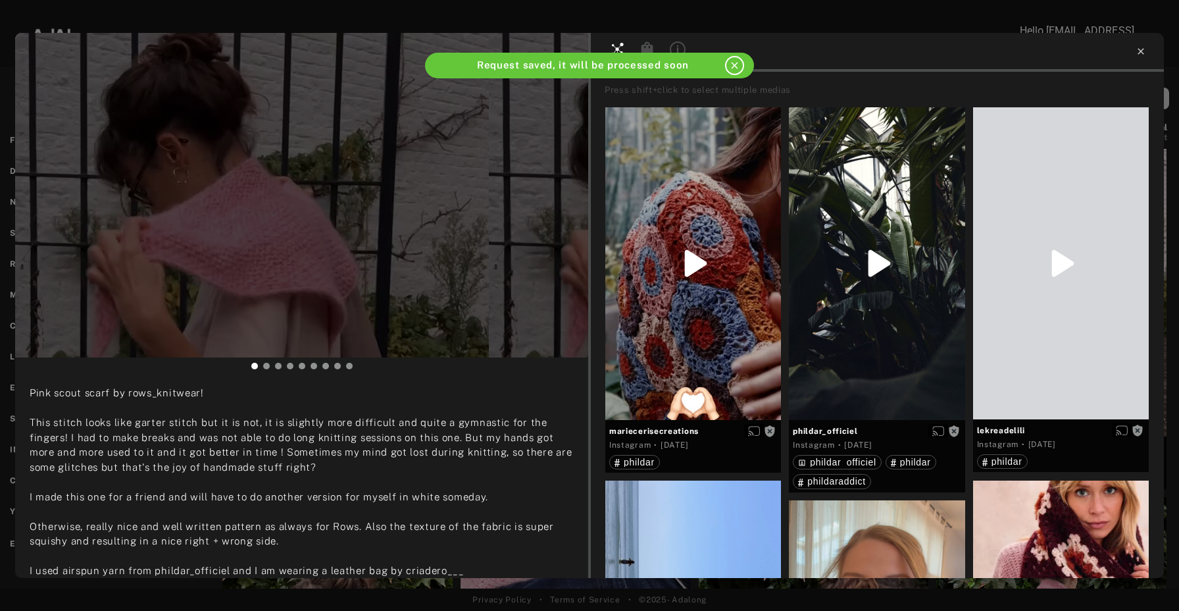
click at [1145, 49] on icon at bounding box center [1141, 51] width 11 height 11
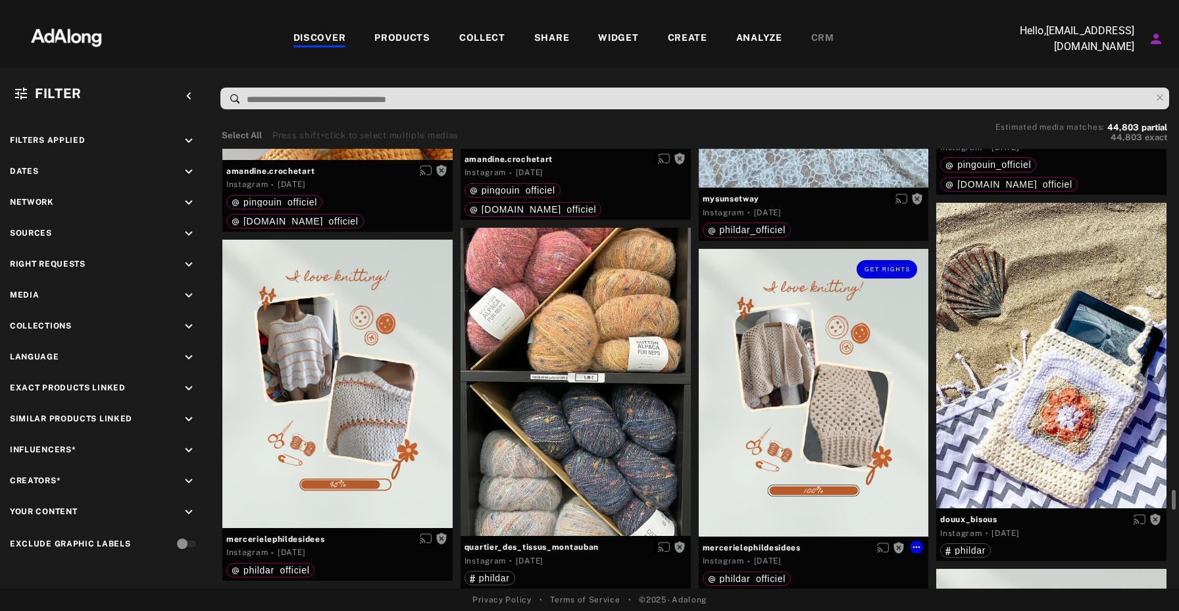
scroll to position [9545, 0]
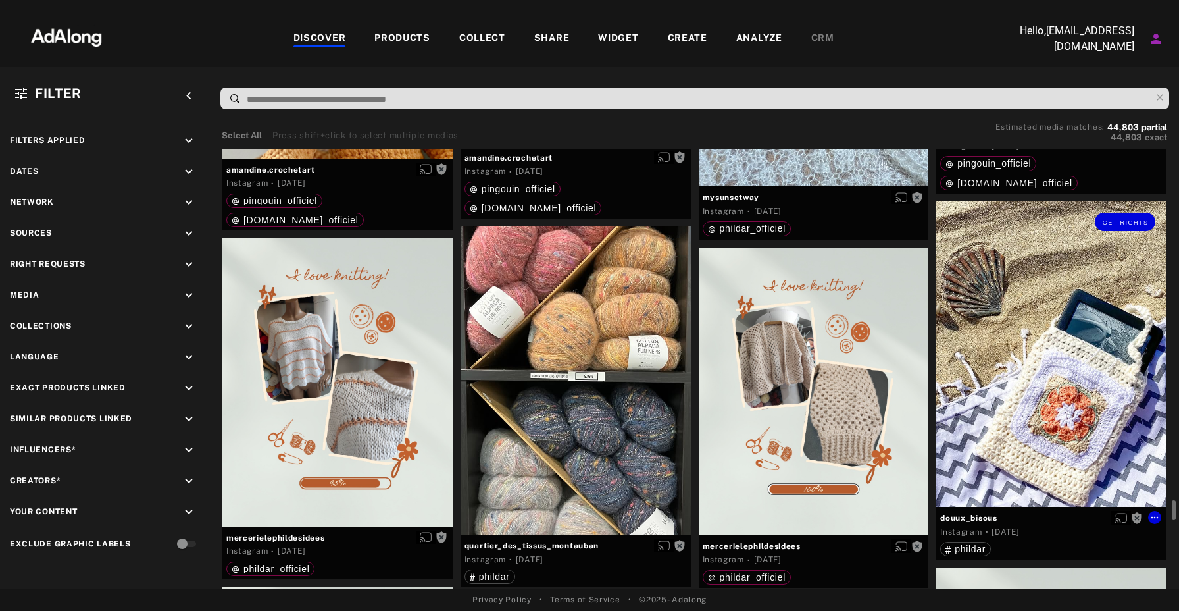
click at [1042, 375] on div "Get rights" at bounding box center [1052, 353] width 230 height 305
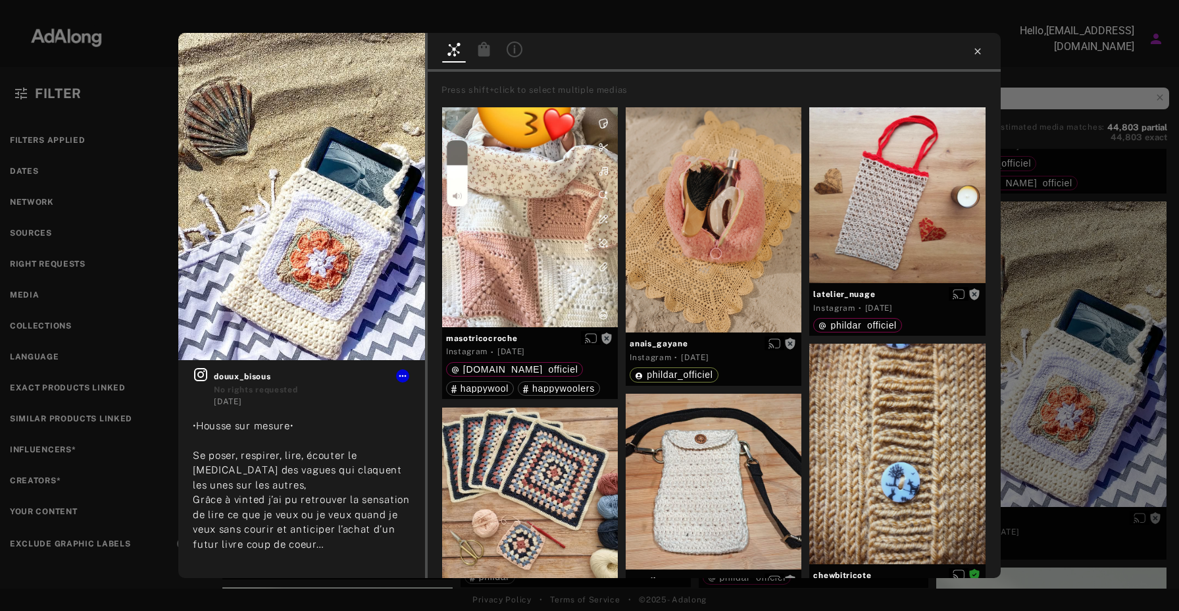
click at [976, 53] on icon at bounding box center [978, 51] width 6 height 6
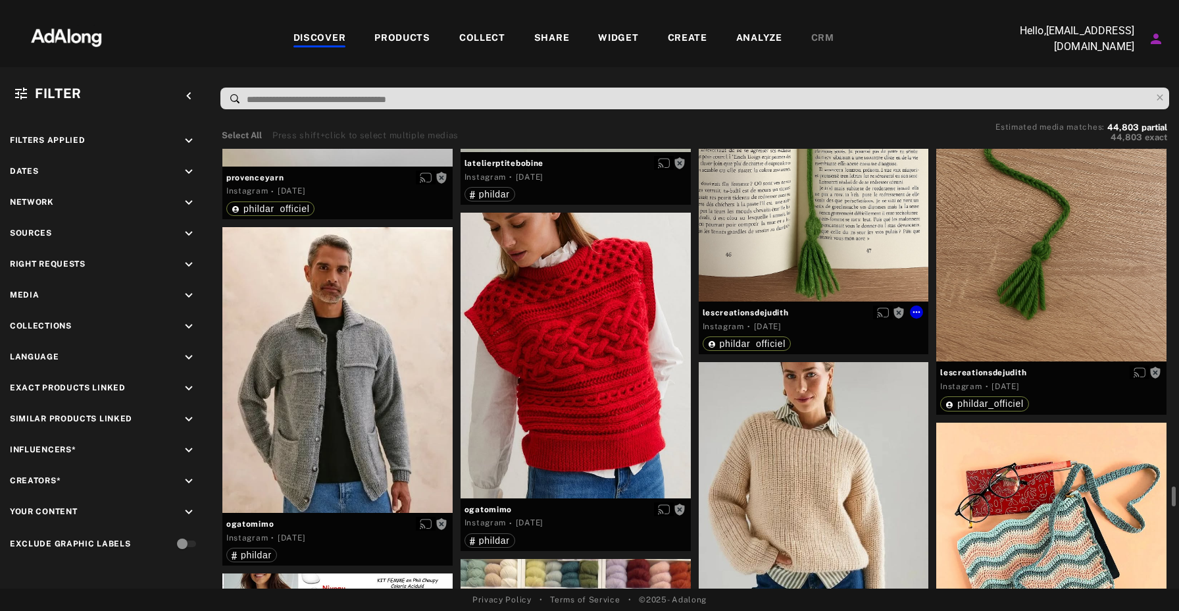
scroll to position [13772, 0]
